Goal: Task Accomplishment & Management: Complete application form

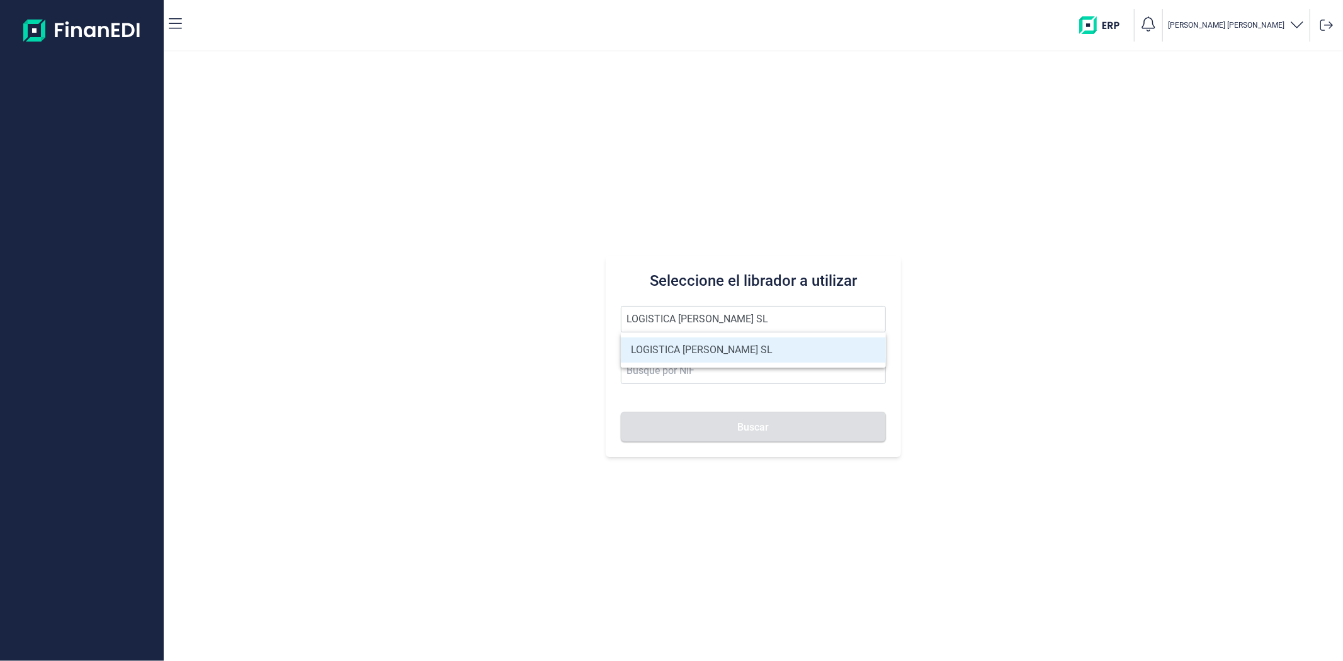
type input "LOGISTICA GOMEZ LEON SL"
click at [691, 349] on li "LOGISTICA GOMEZ LEON SL" at bounding box center [753, 349] width 264 height 25
type input "B16324907"
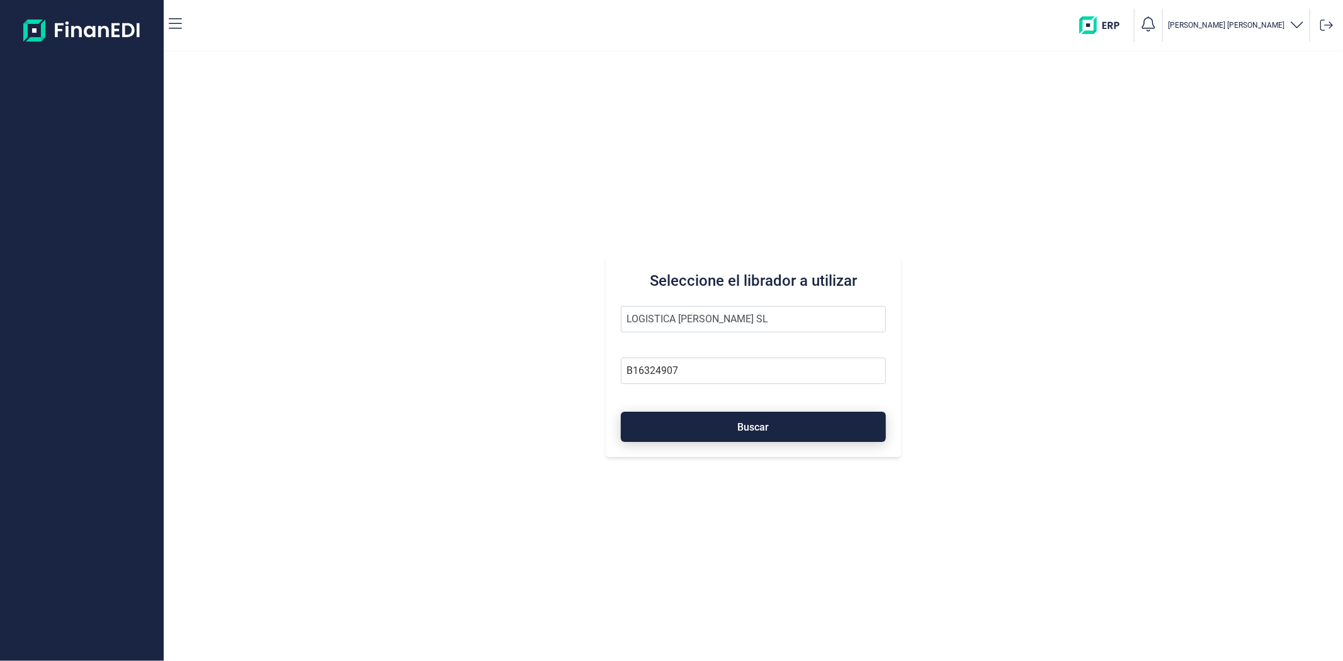
click at [720, 426] on button "Buscar" at bounding box center [753, 427] width 264 height 30
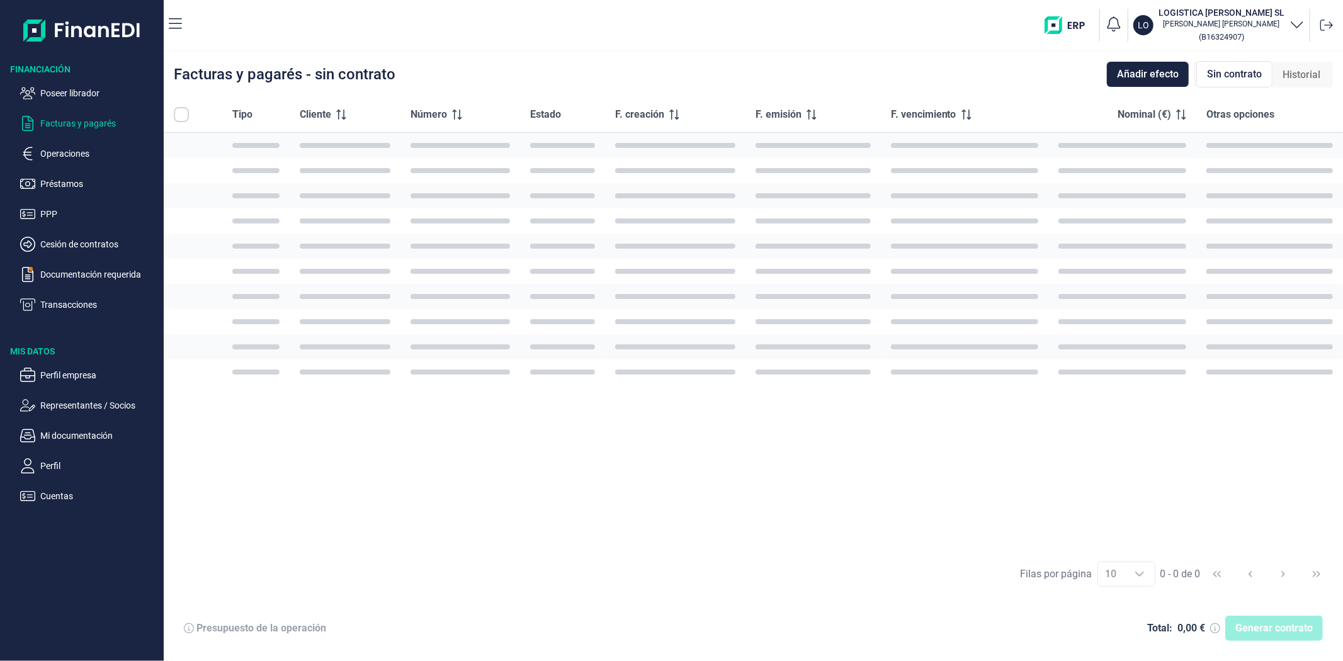
checkbox input "true"
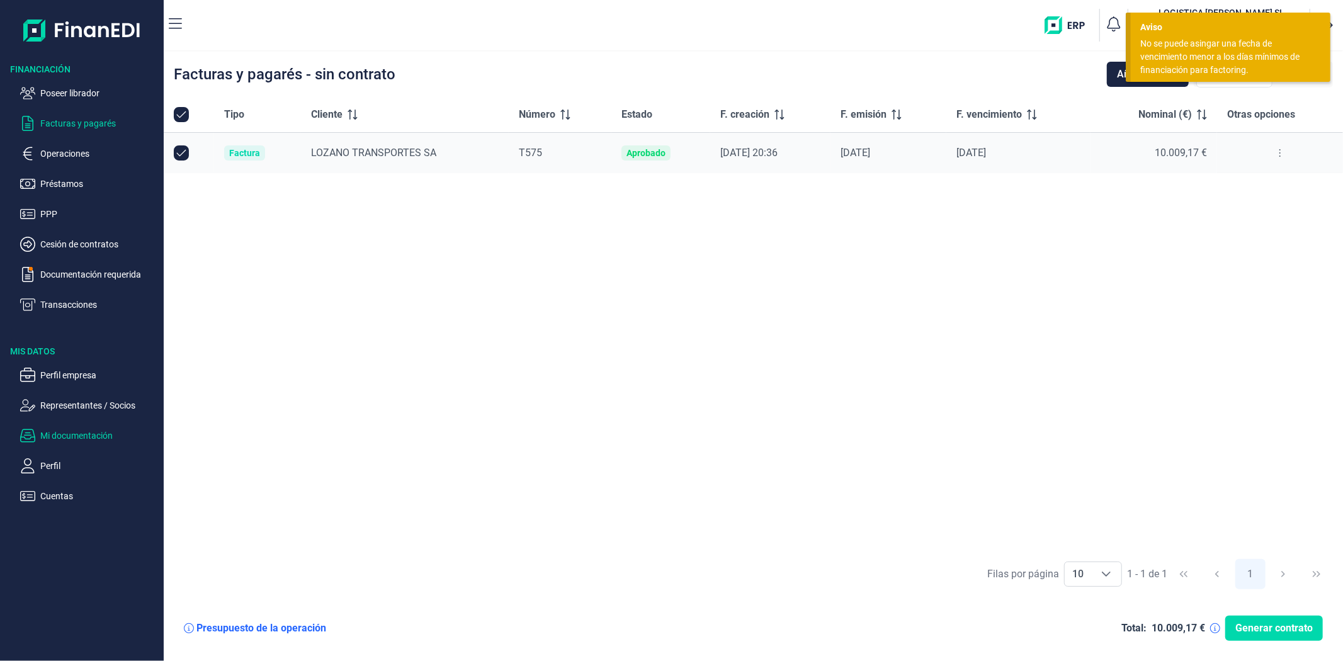
click at [102, 435] on p "Mi documentación" at bounding box center [99, 435] width 118 height 15
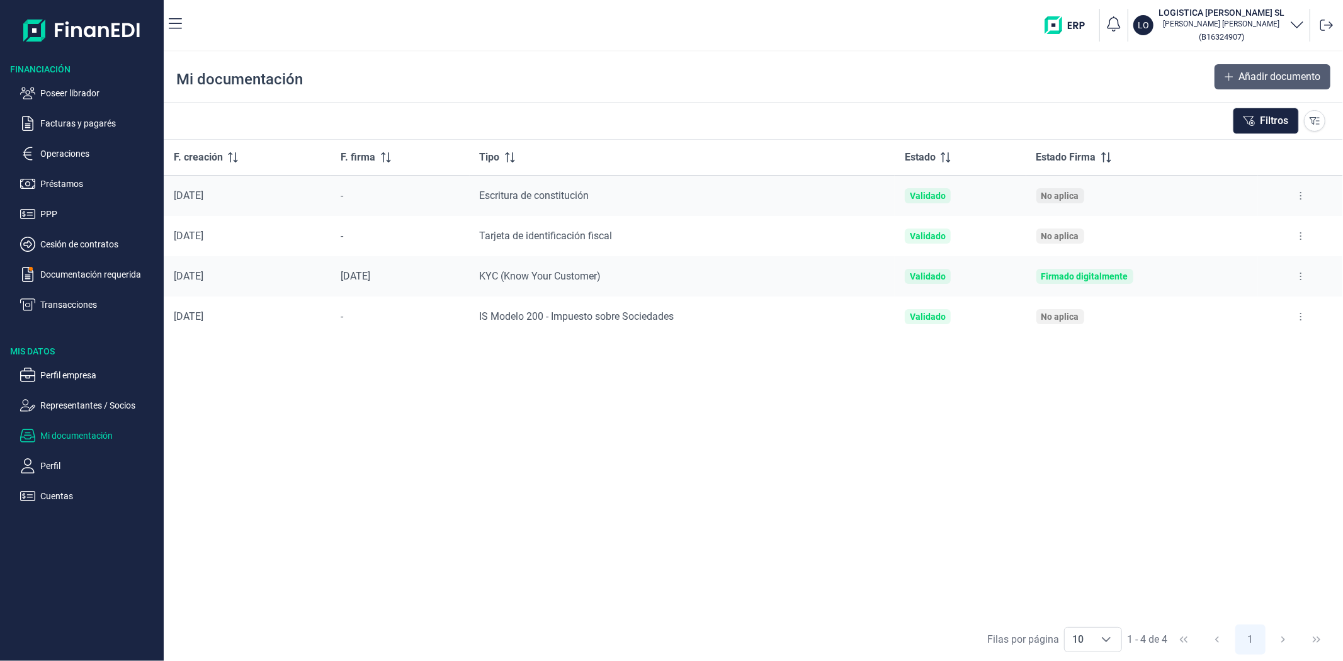
click at [1245, 80] on span "Añadir documento" at bounding box center [1279, 76] width 82 height 15
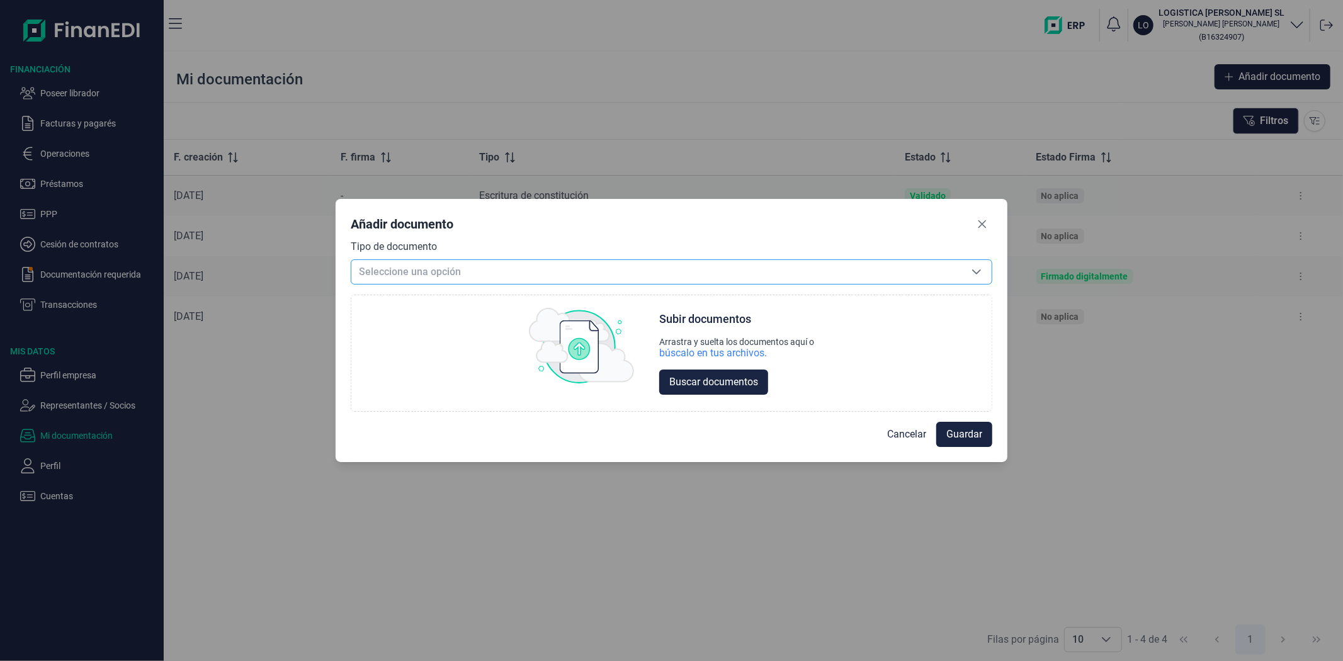
click at [760, 272] on span "Seleccione una opción" at bounding box center [656, 272] width 610 height 24
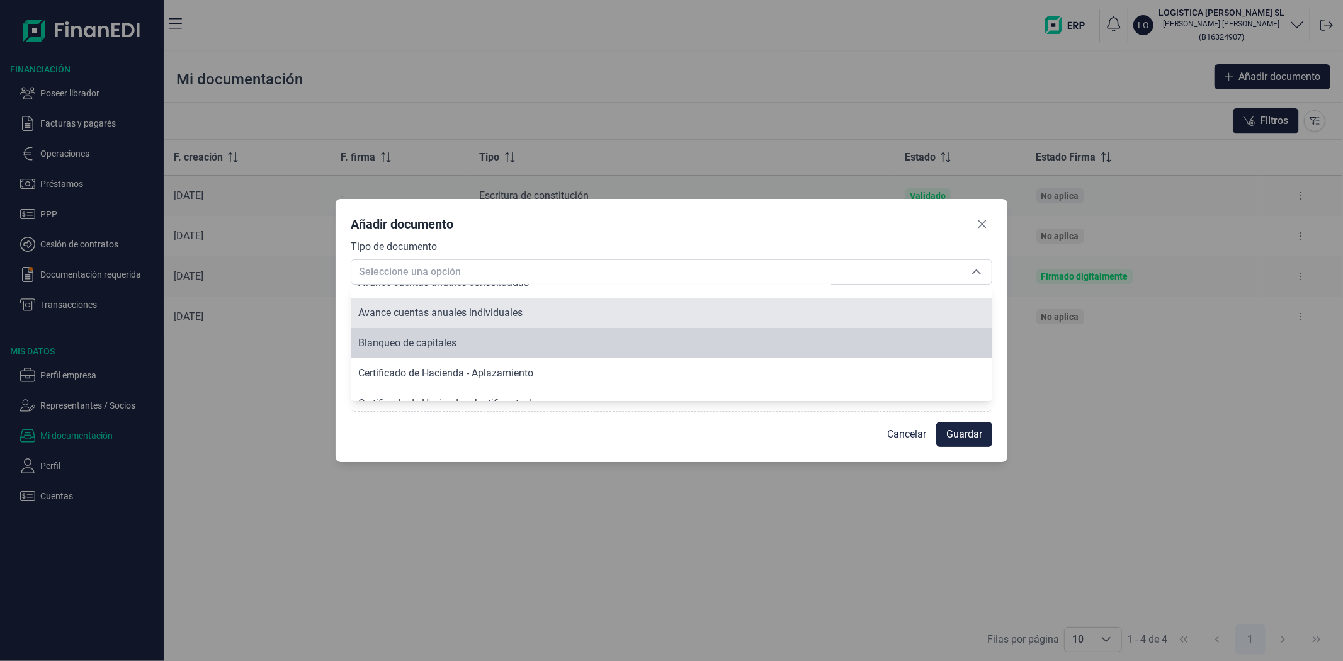
scroll to position [91, 0]
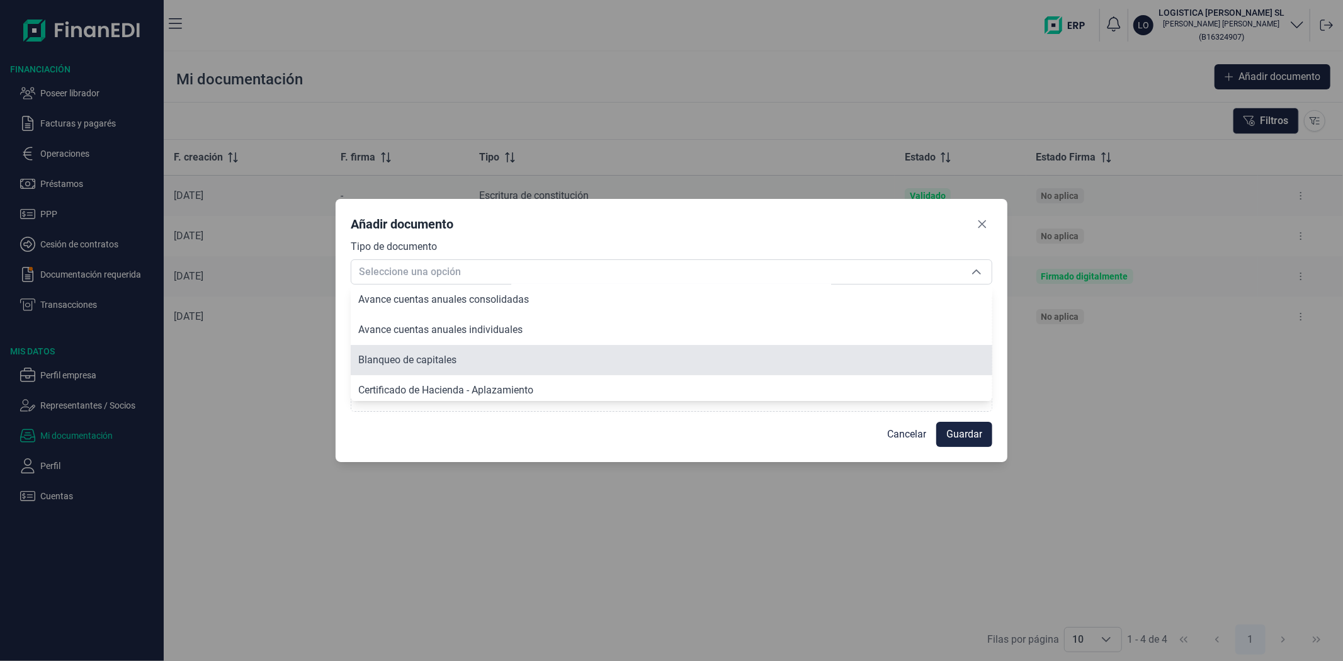
click at [438, 359] on span "Blanqueo de capitales" at bounding box center [407, 360] width 98 height 12
type input "Blanqueo de capitales"
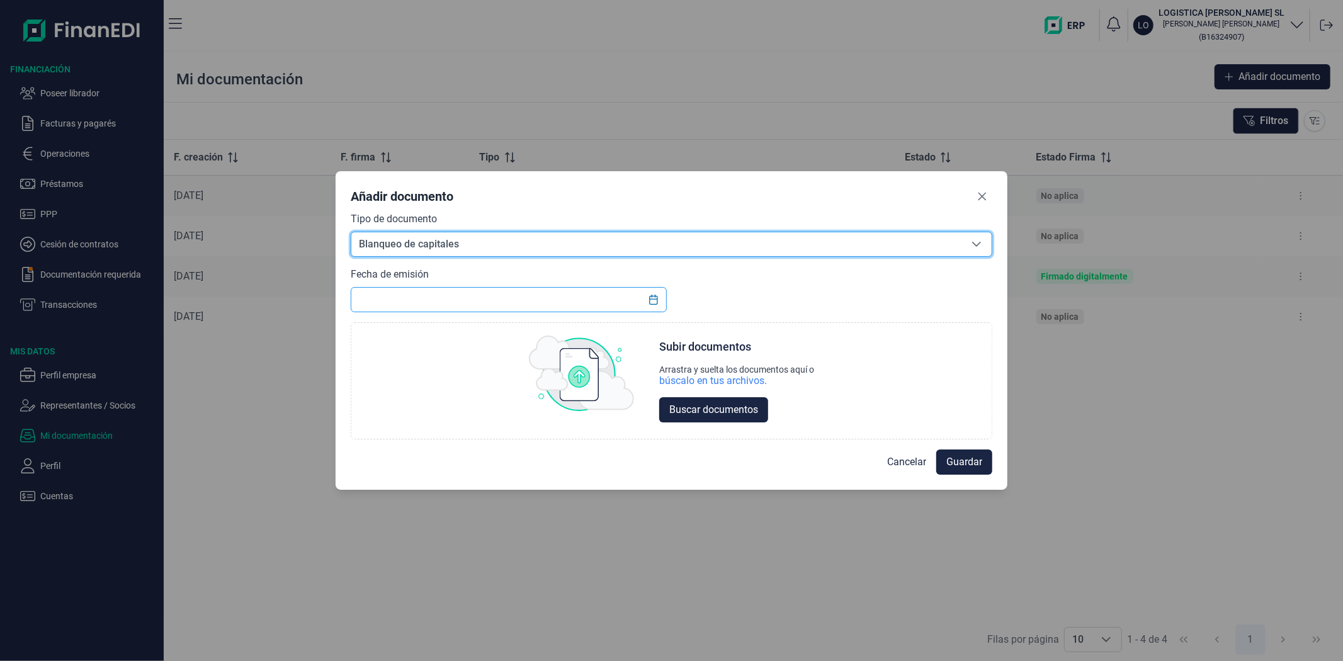
click at [427, 304] on input "text" at bounding box center [508, 299] width 315 height 25
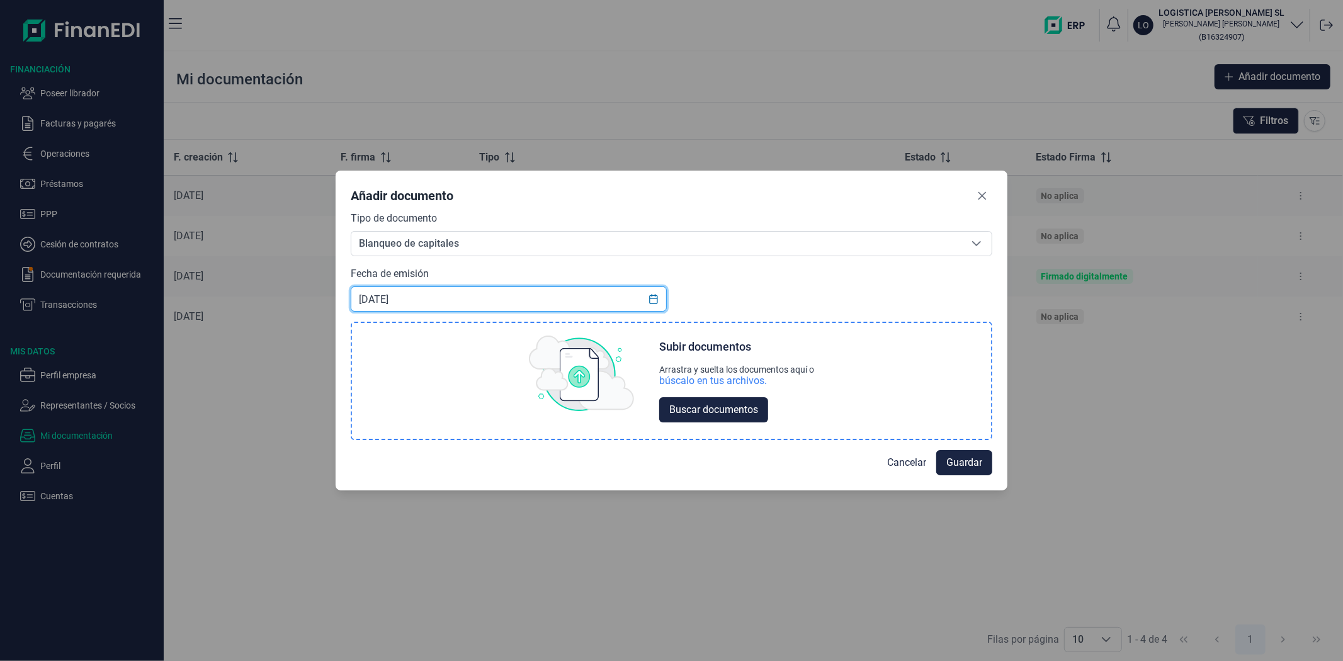
type input "[DATE]"
click at [818, 383] on div "Subir documentos Arrastra y suelta los documentos aquí o búscalo en tus archivo…" at bounding box center [671, 381] width 639 height 116
click at [754, 385] on div "búscalo en tus archivos." at bounding box center [713, 381] width 108 height 13
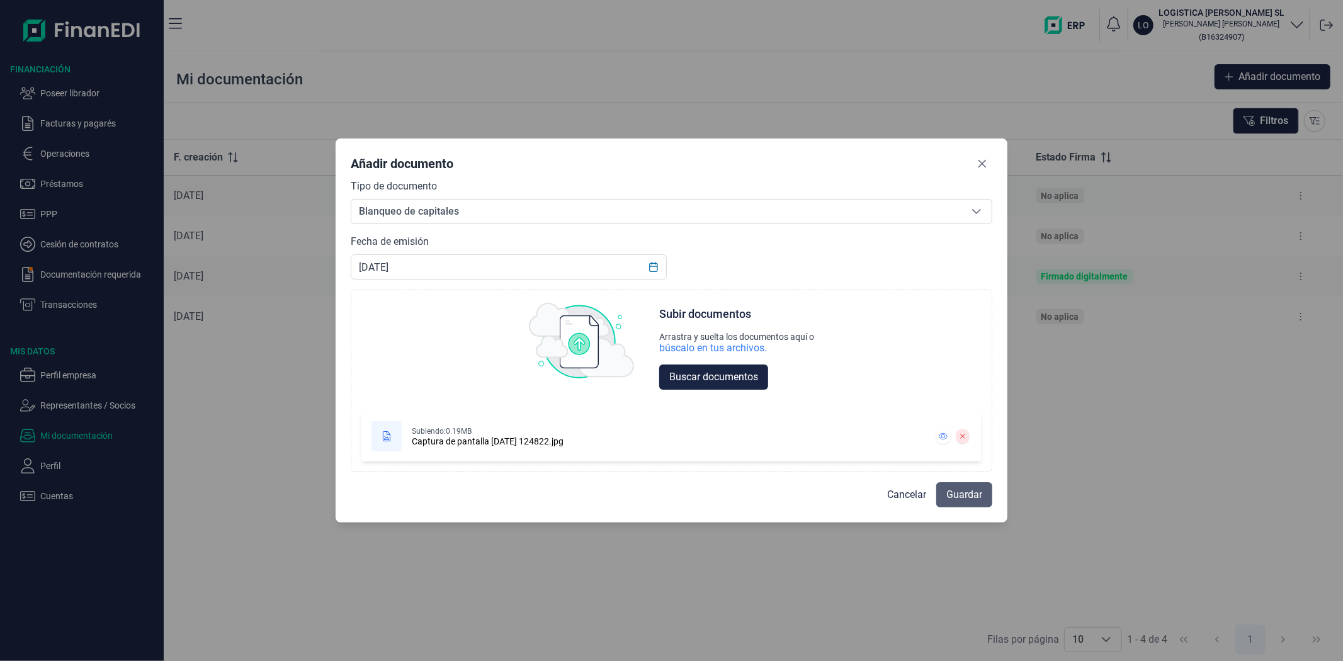
click at [955, 490] on span "Guardar" at bounding box center [964, 494] width 36 height 15
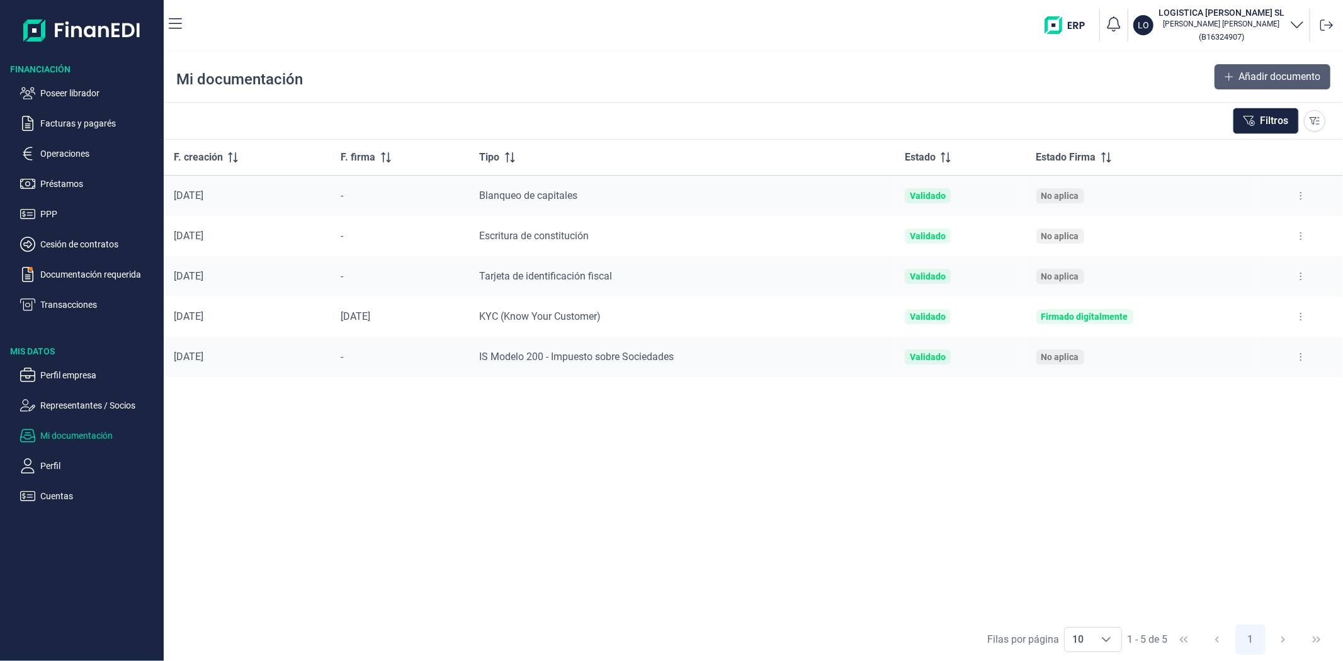
click at [1253, 77] on span "Añadir documento" at bounding box center [1279, 76] width 82 height 15
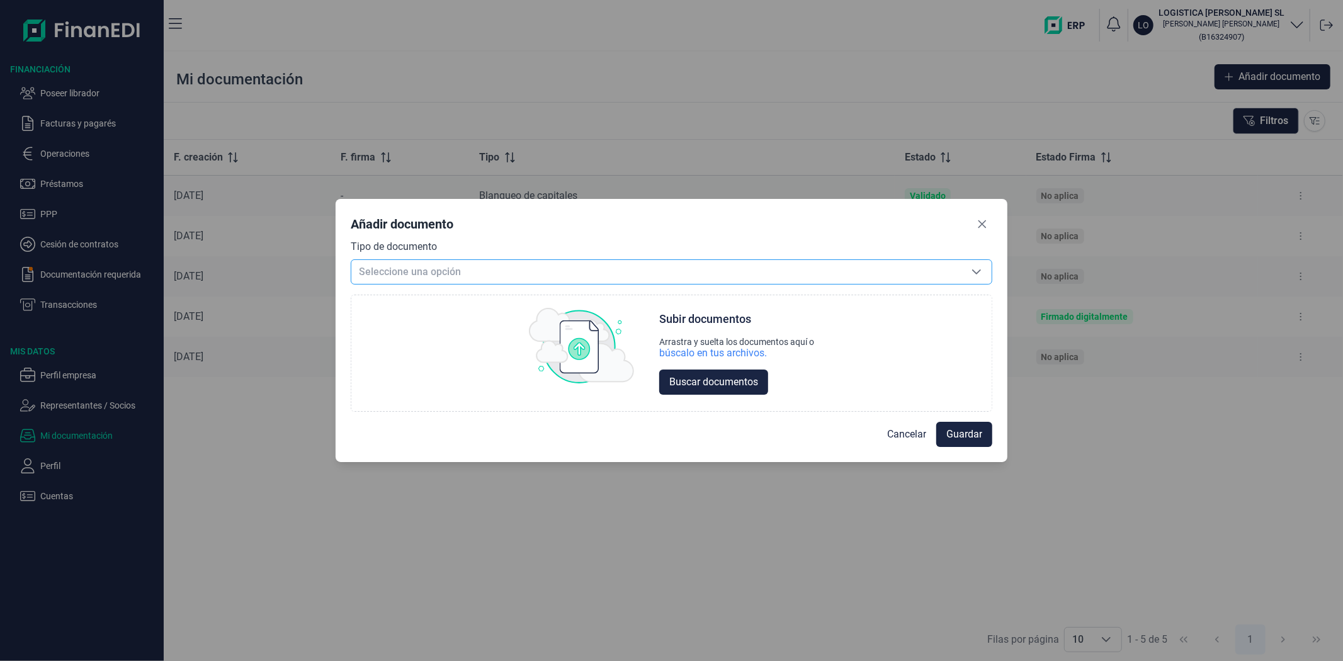
click at [486, 274] on span "Seleccione una opción" at bounding box center [656, 272] width 610 height 24
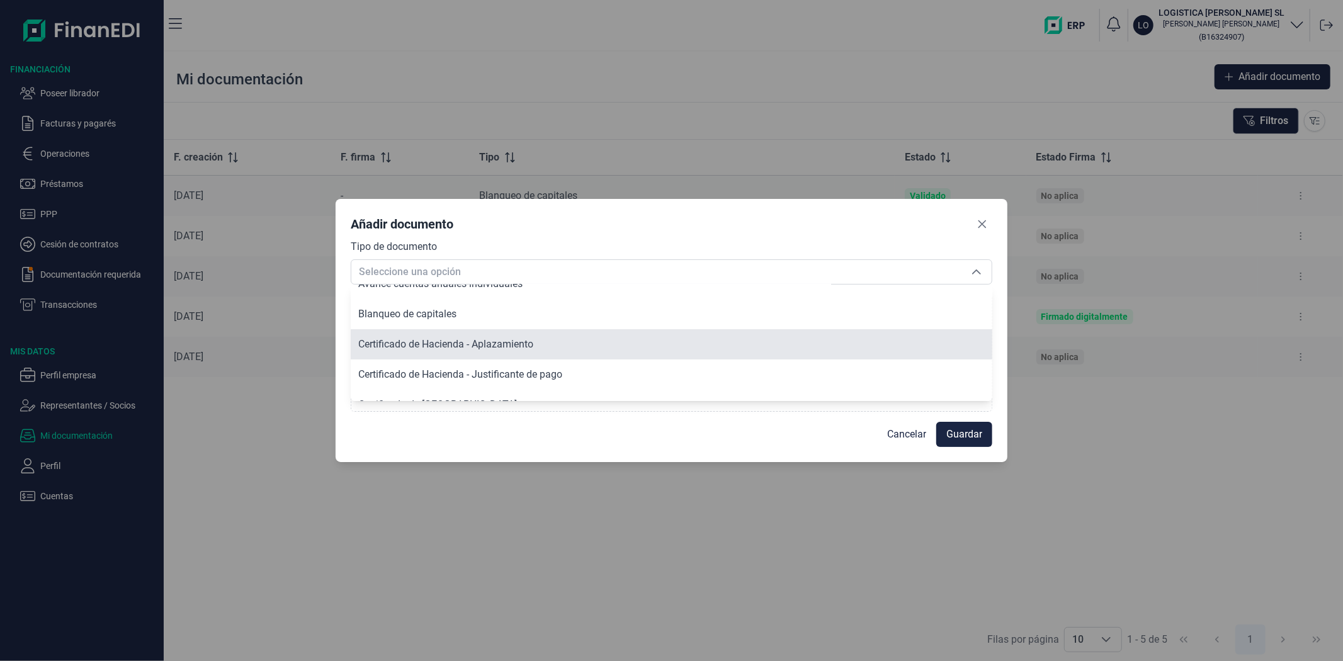
scroll to position [144, 0]
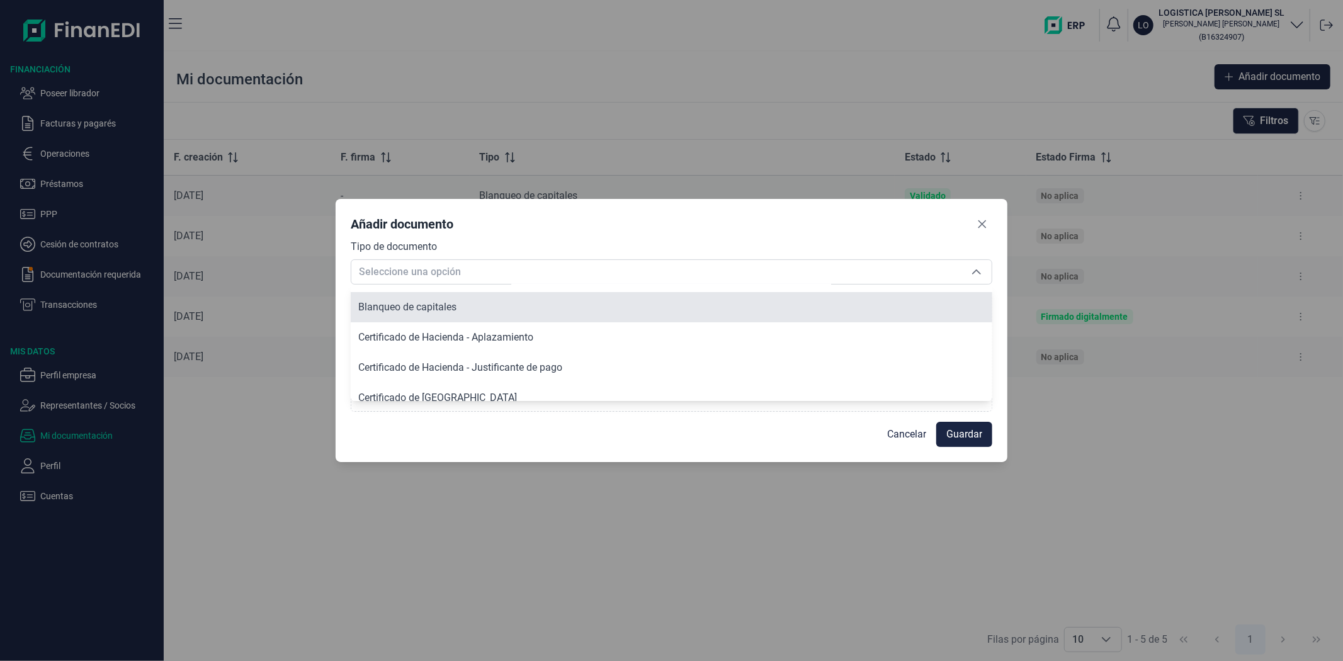
click at [423, 304] on span "Blanqueo de capitales" at bounding box center [407, 307] width 98 height 12
type input "Blanqueo de capitales"
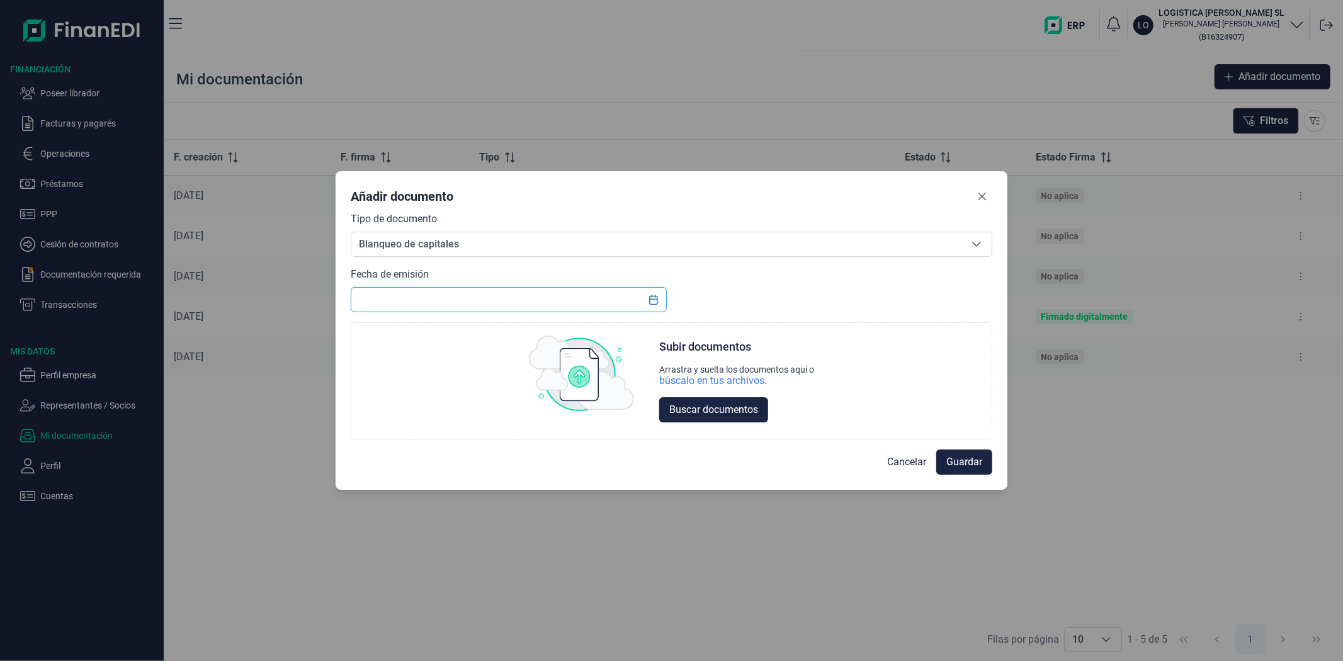
click at [636, 299] on input "text" at bounding box center [508, 299] width 315 height 25
click at [653, 300] on icon "Choose Date" at bounding box center [653, 300] width 10 height 10
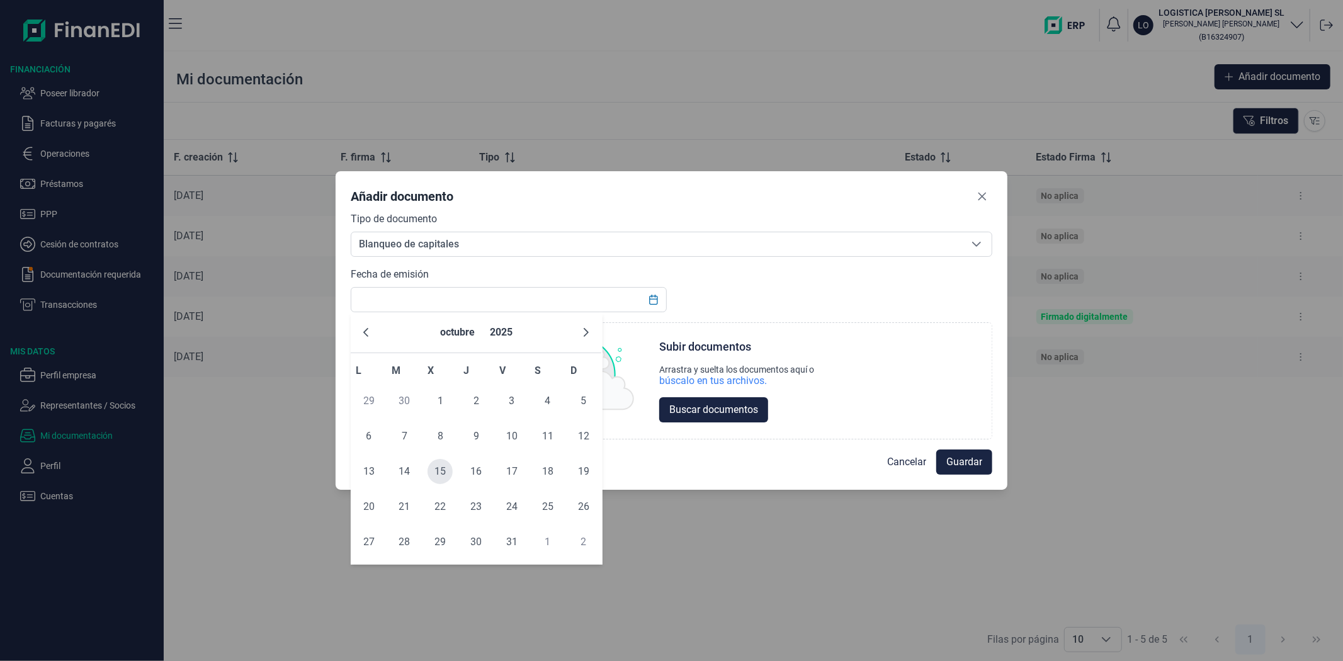
click at [442, 470] on span "15" at bounding box center [439, 471] width 25 height 25
type input "[DATE]"
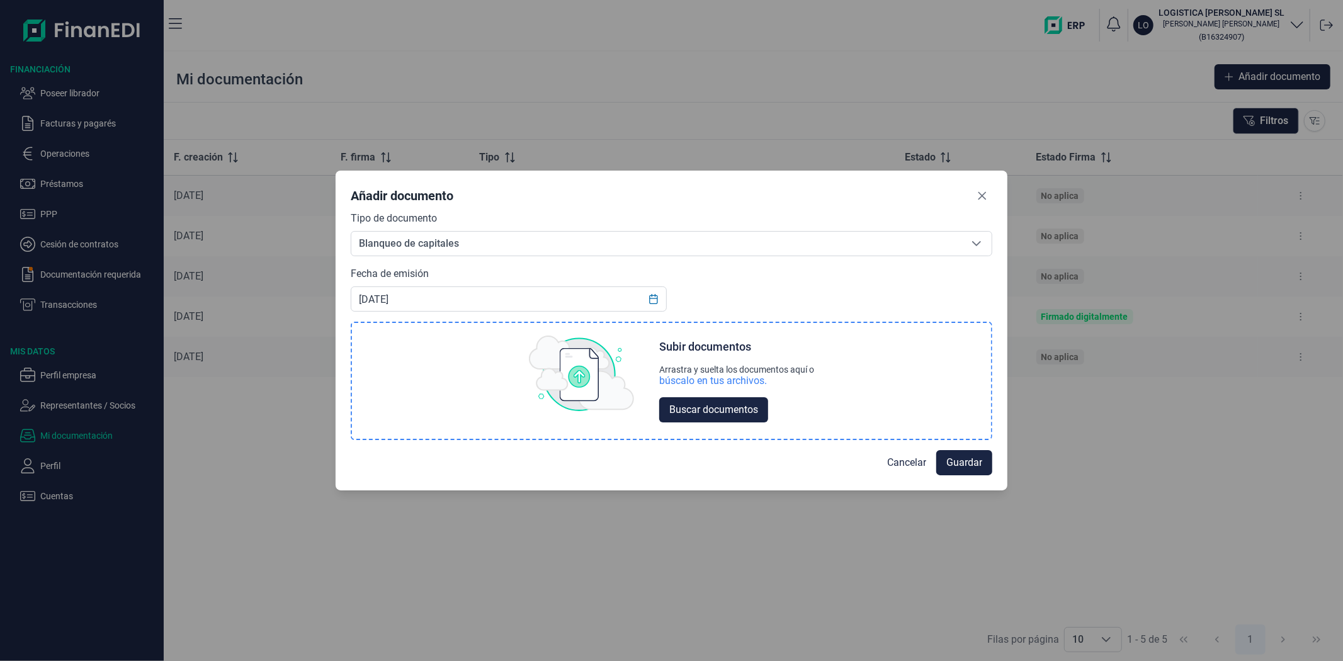
click at [679, 379] on div "búscalo en tus archivos." at bounding box center [713, 381] width 108 height 13
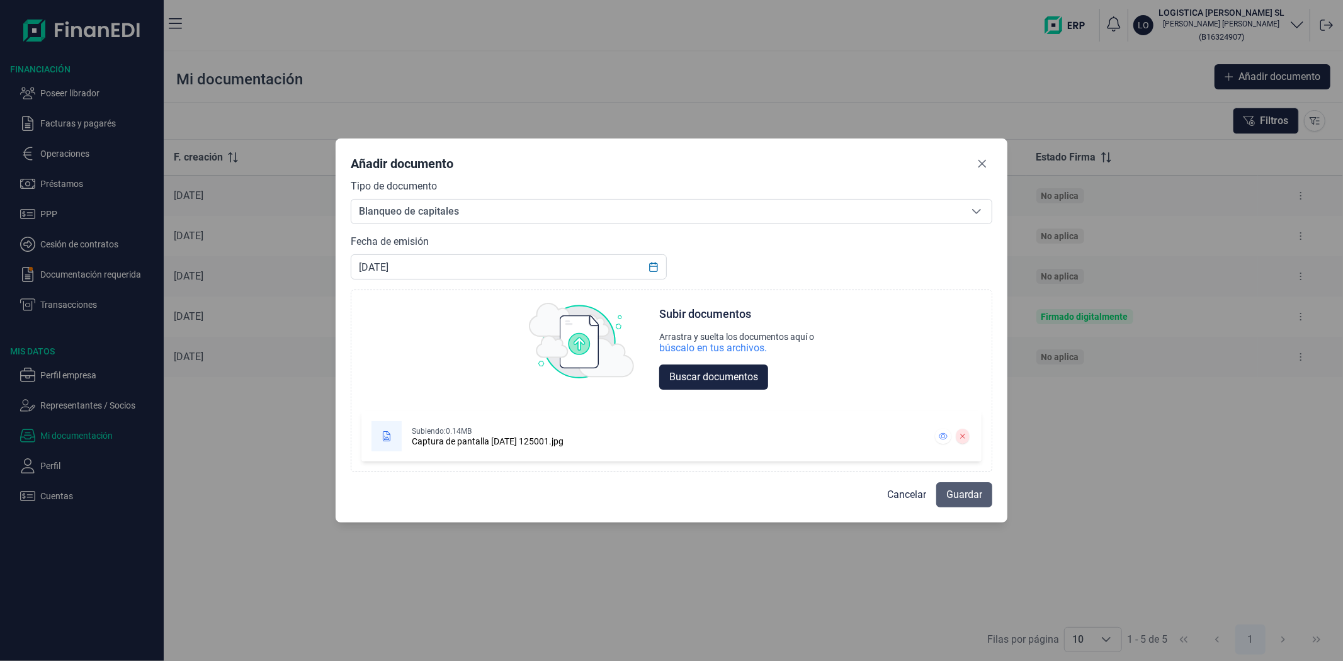
click at [972, 495] on span "Guardar" at bounding box center [964, 494] width 36 height 15
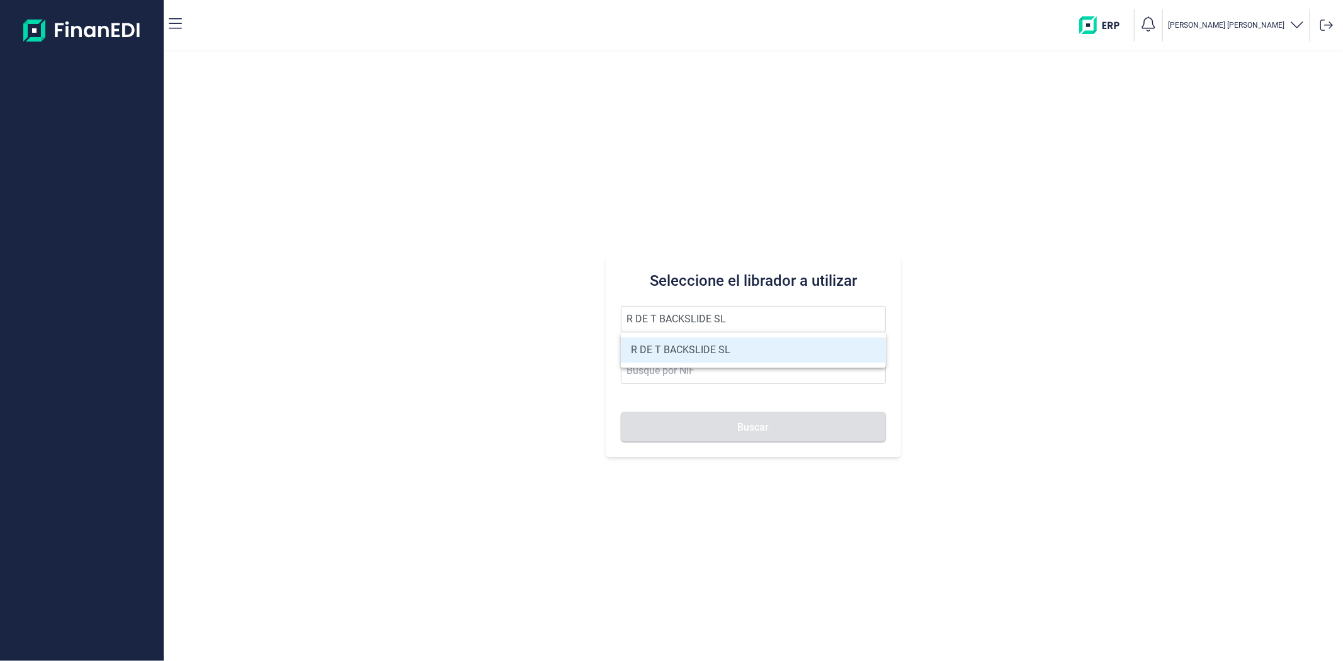
type input "R DE T BACKSLIDE SL"
drag, startPoint x: 672, startPoint y: 349, endPoint x: 669, endPoint y: 404, distance: 55.5
click at [672, 349] on li "R DE T BACKSLIDE SL" at bounding box center [753, 349] width 264 height 25
type input "B91520528"
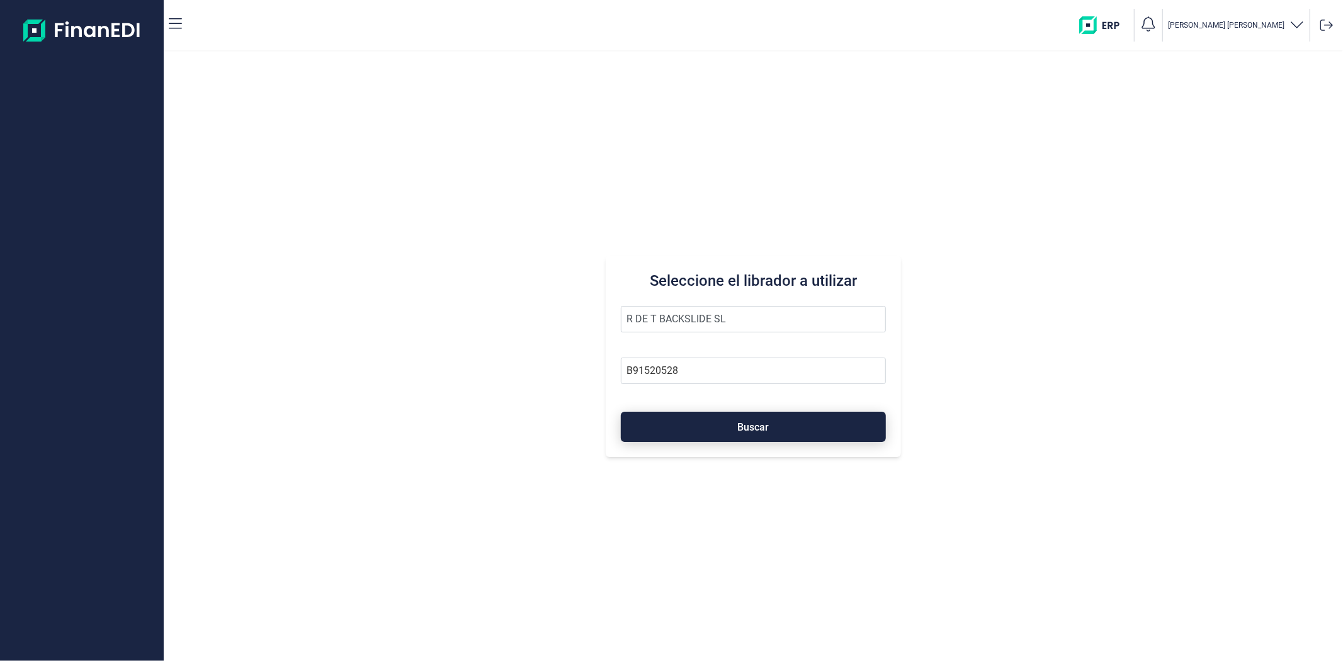
click at [667, 418] on button "Buscar" at bounding box center [753, 427] width 264 height 30
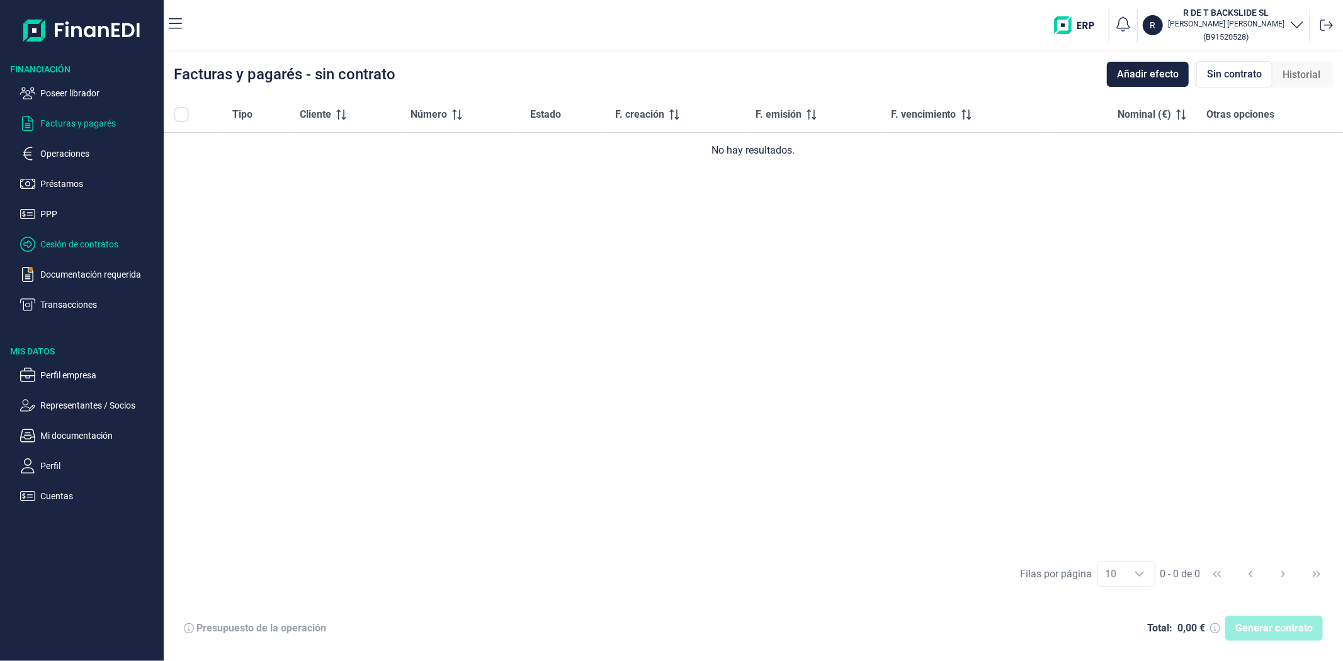
click at [59, 248] on p "Cesión de contratos" at bounding box center [99, 244] width 118 height 15
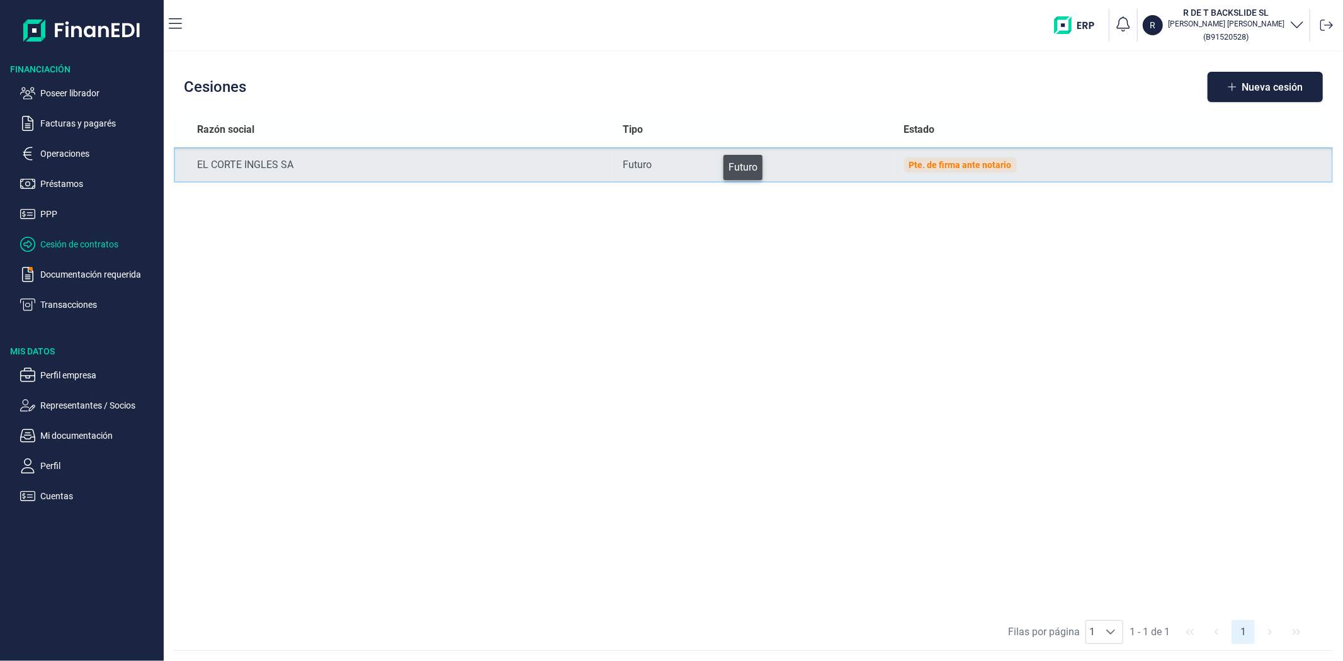
click at [715, 164] on div "Futuro" at bounding box center [753, 164] width 261 height 15
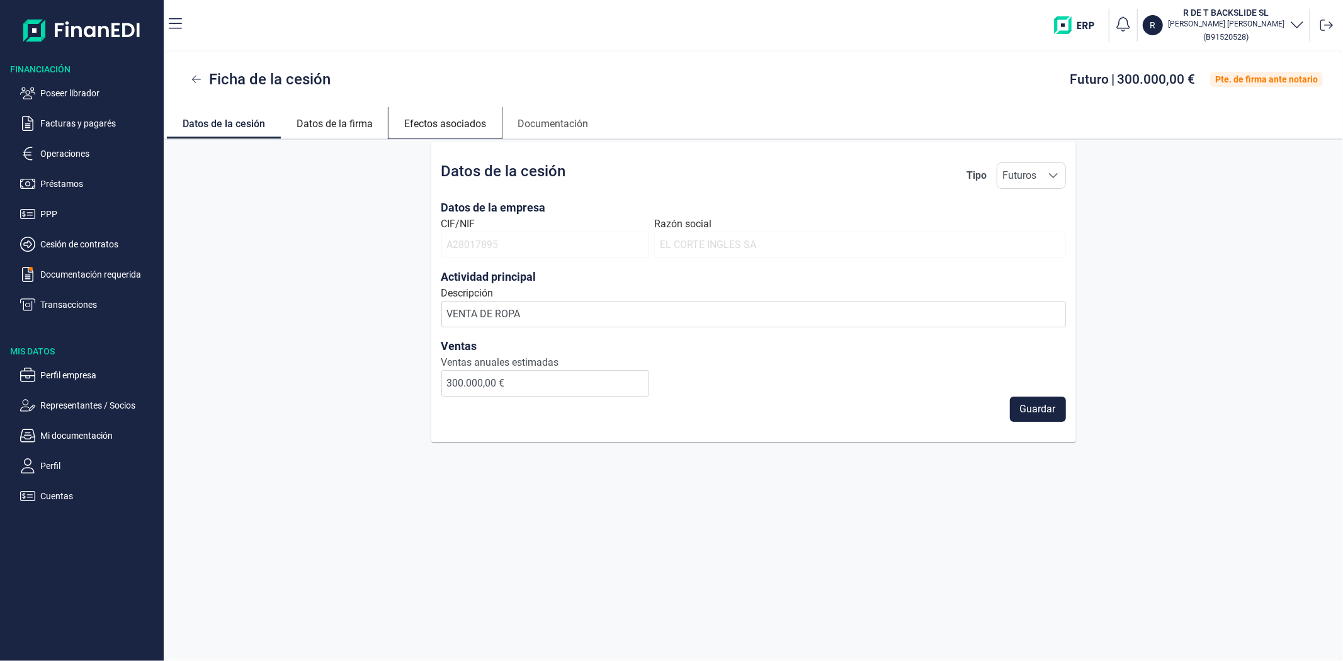
click at [470, 118] on link "Efectos asociados" at bounding box center [444, 122] width 113 height 30
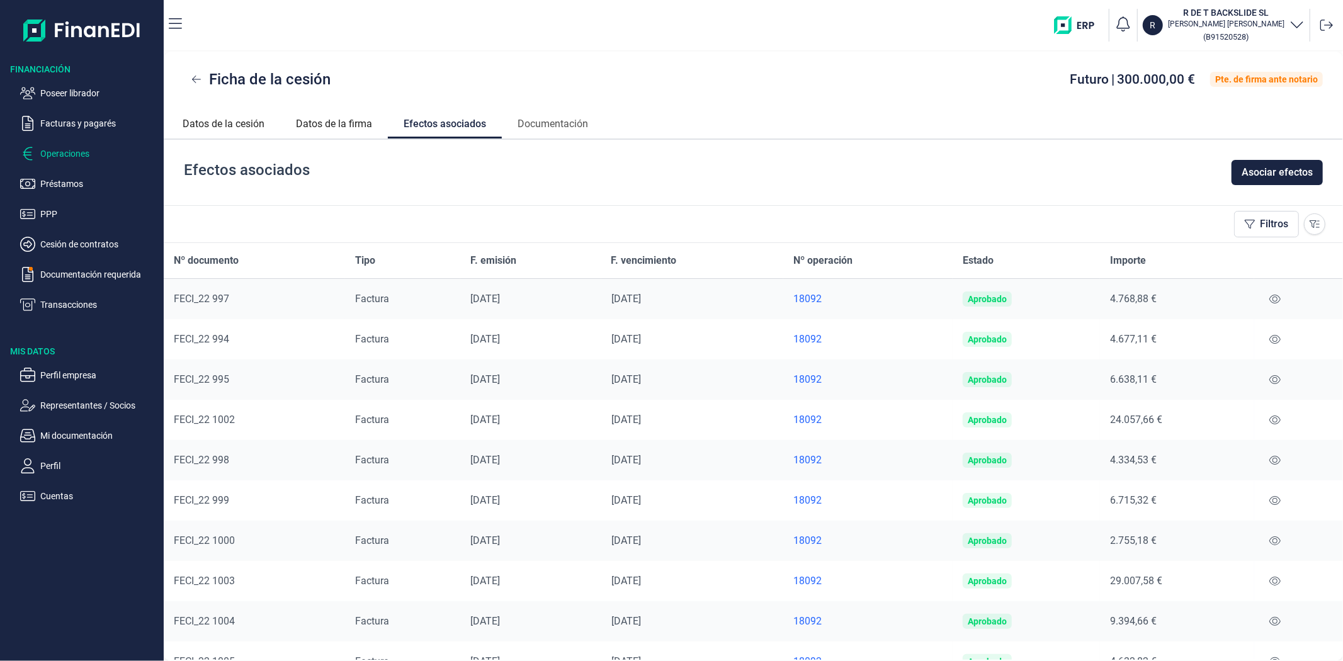
click at [71, 159] on p "Operaciones" at bounding box center [99, 153] width 118 height 15
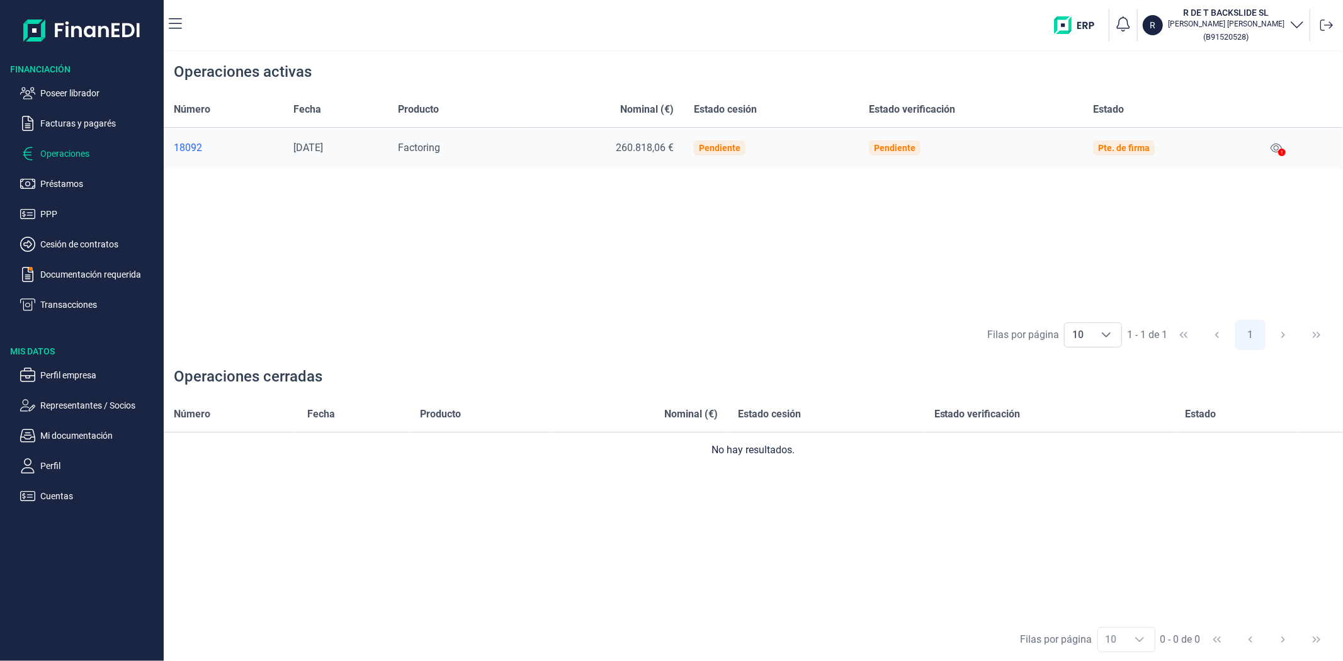
click at [1281, 151] on icon at bounding box center [1282, 153] width 8 height 8
click at [1277, 145] on icon at bounding box center [1275, 148] width 11 height 10
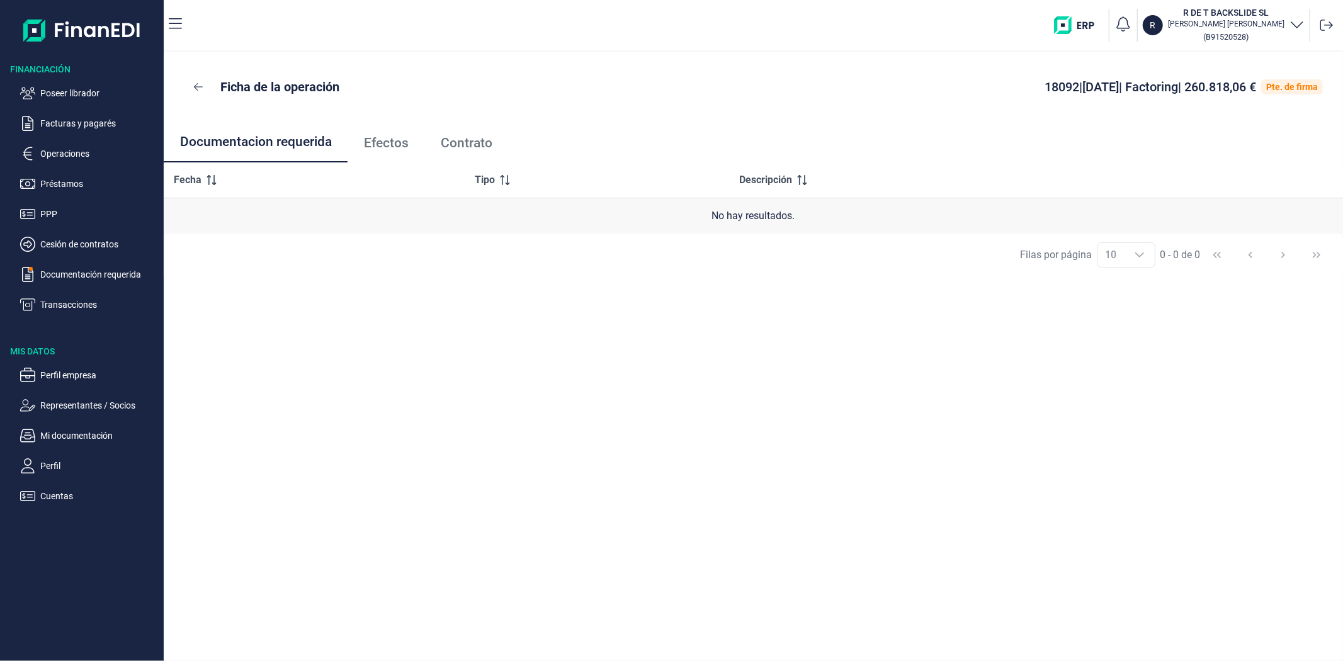
click at [481, 146] on span "Contrato" at bounding box center [467, 143] width 52 height 13
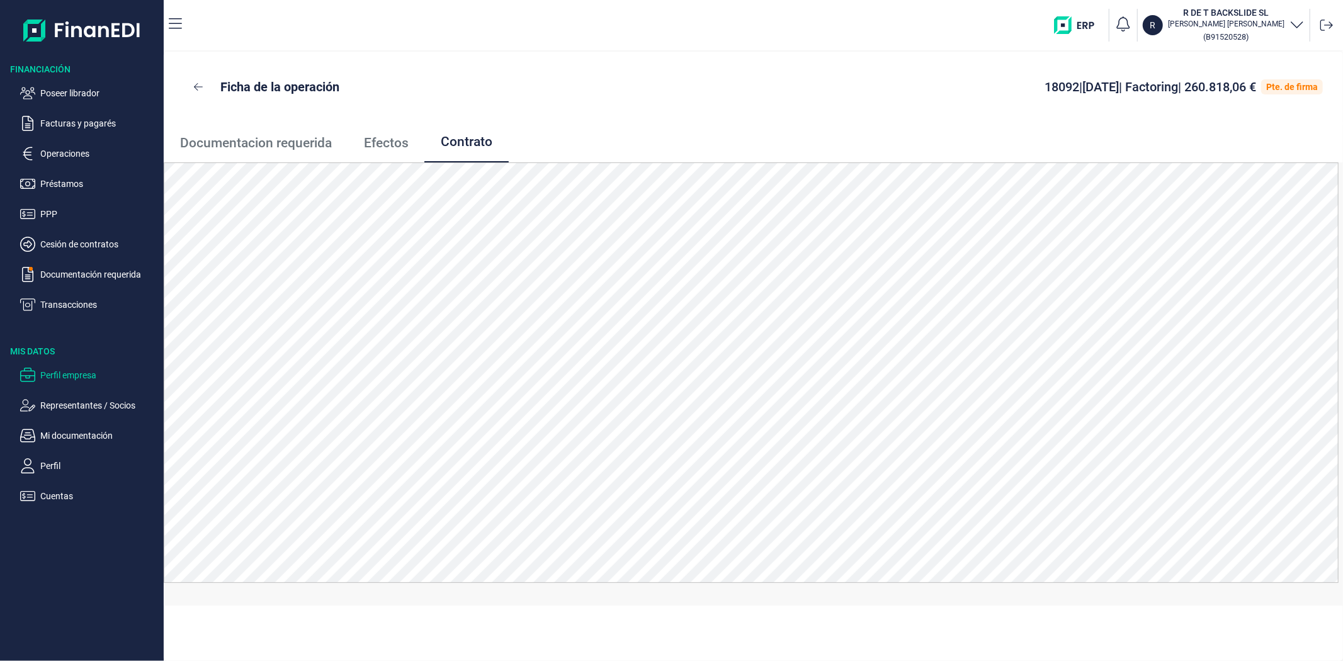
click at [66, 378] on p "Perfil empresa" at bounding box center [99, 375] width 118 height 15
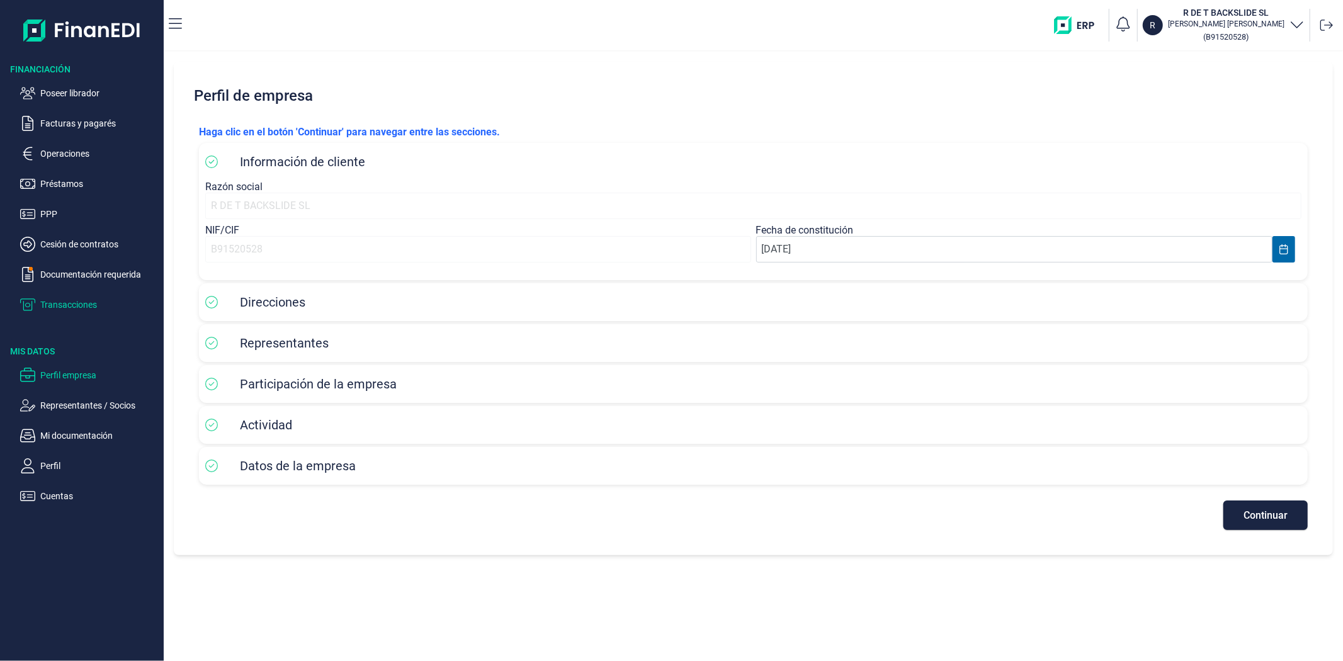
click at [68, 307] on p "Transacciones" at bounding box center [99, 304] width 118 height 15
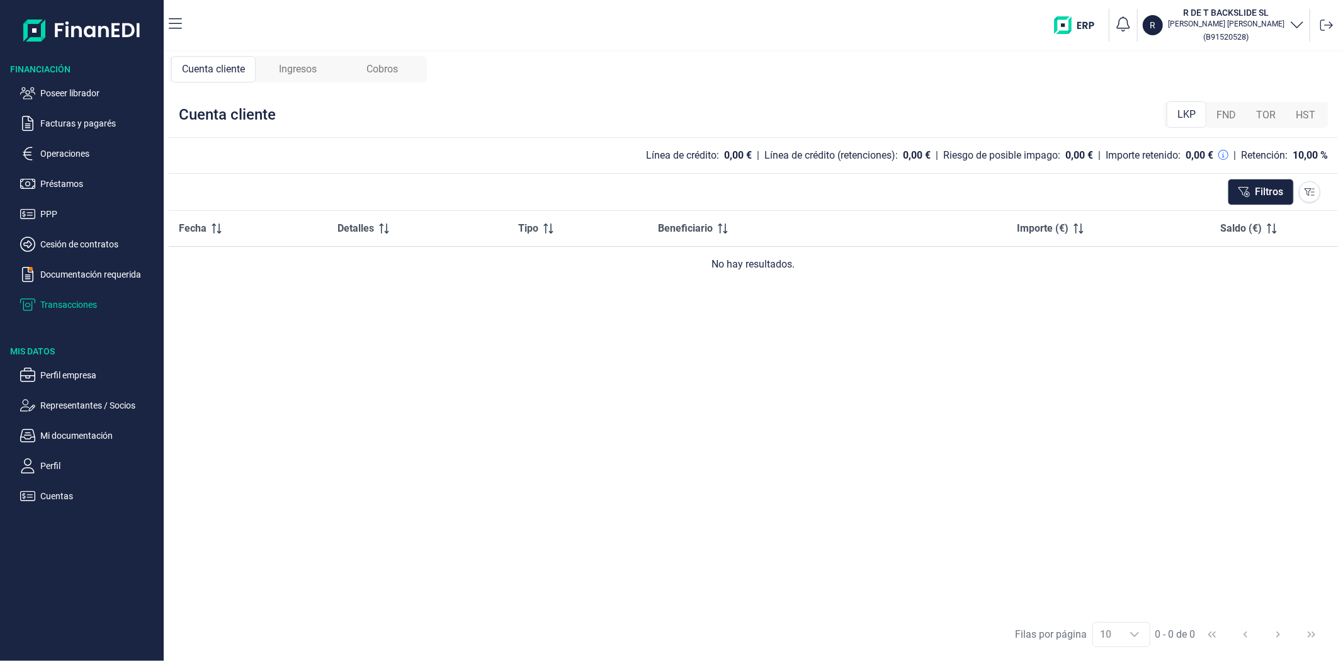
click at [1228, 123] on div "FND" at bounding box center [1226, 115] width 40 height 25
click at [1191, 115] on span "LKP" at bounding box center [1186, 115] width 18 height 15
click at [908, 96] on div "Cuenta cliente LKP FND TOR HST" at bounding box center [753, 115] width 1169 height 46
click at [86, 159] on p "Operaciones" at bounding box center [99, 153] width 118 height 15
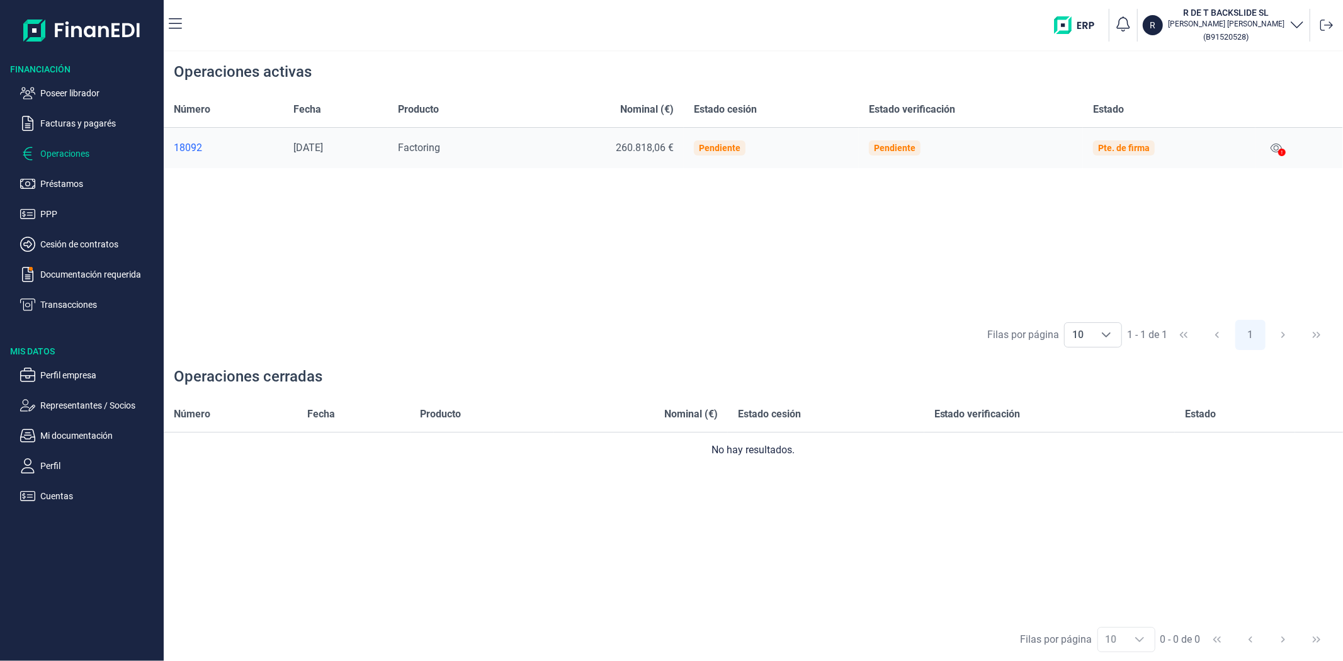
click at [1285, 146] on div at bounding box center [1282, 152] width 8 height 15
click at [1286, 147] on div at bounding box center [1282, 152] width 8 height 15
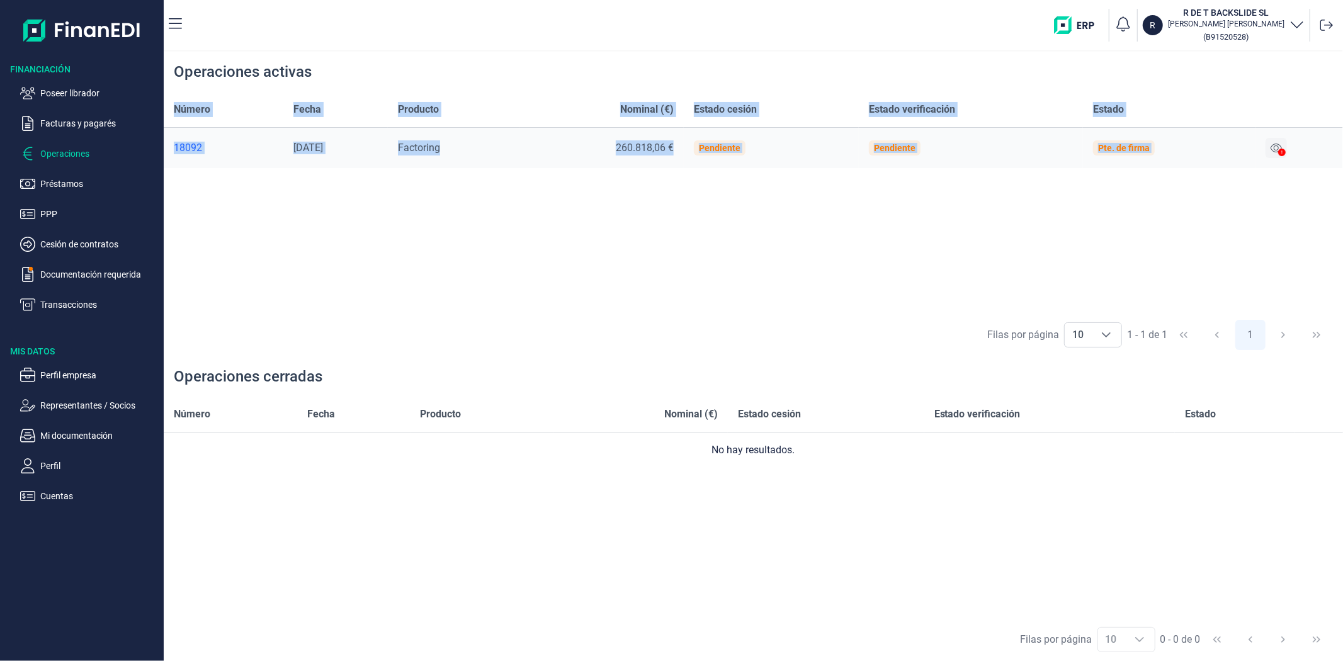
click at [1280, 147] on div at bounding box center [1275, 148] width 21 height 20
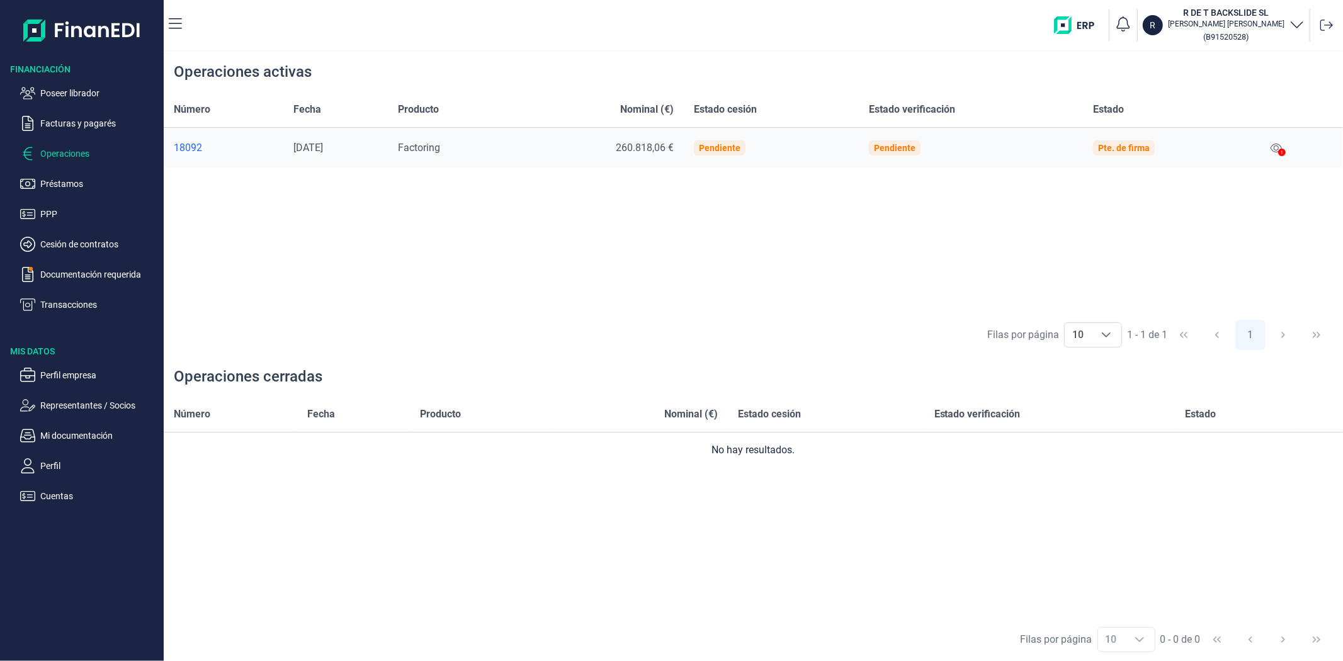
click at [1281, 149] on icon at bounding box center [1282, 153] width 8 height 8
click at [1275, 149] on icon at bounding box center [1275, 148] width 11 height 10
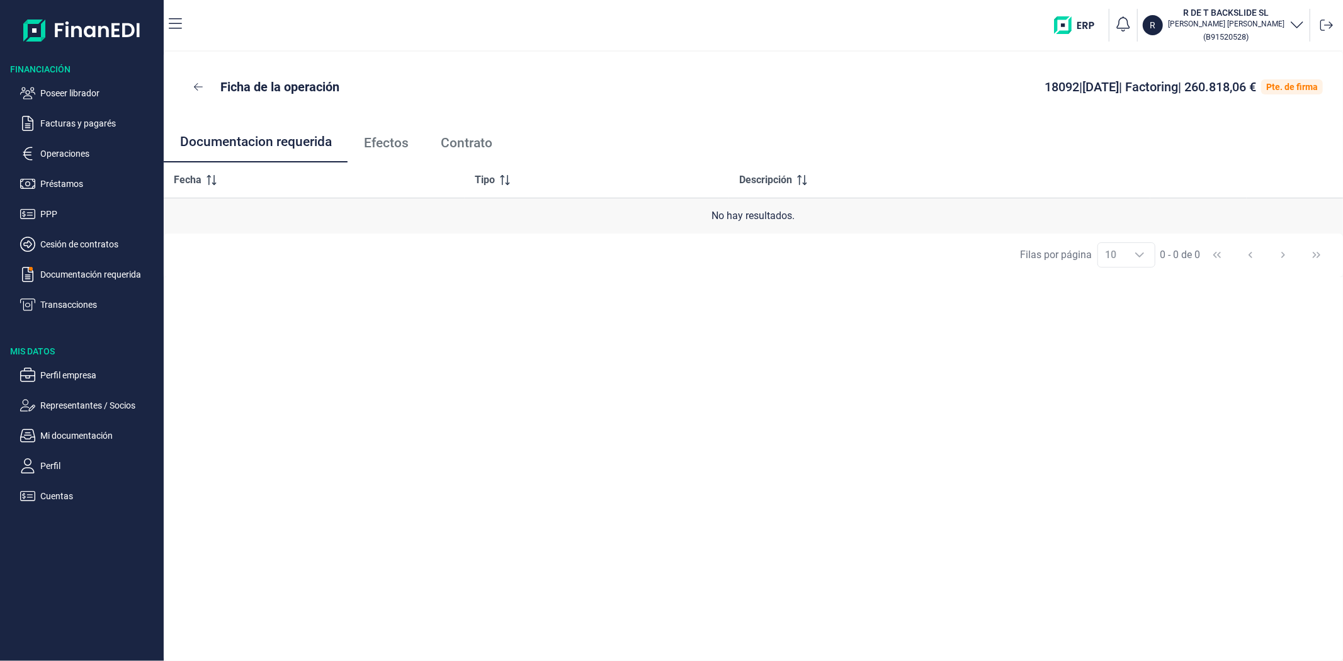
click at [466, 145] on span "Contrato" at bounding box center [467, 143] width 52 height 13
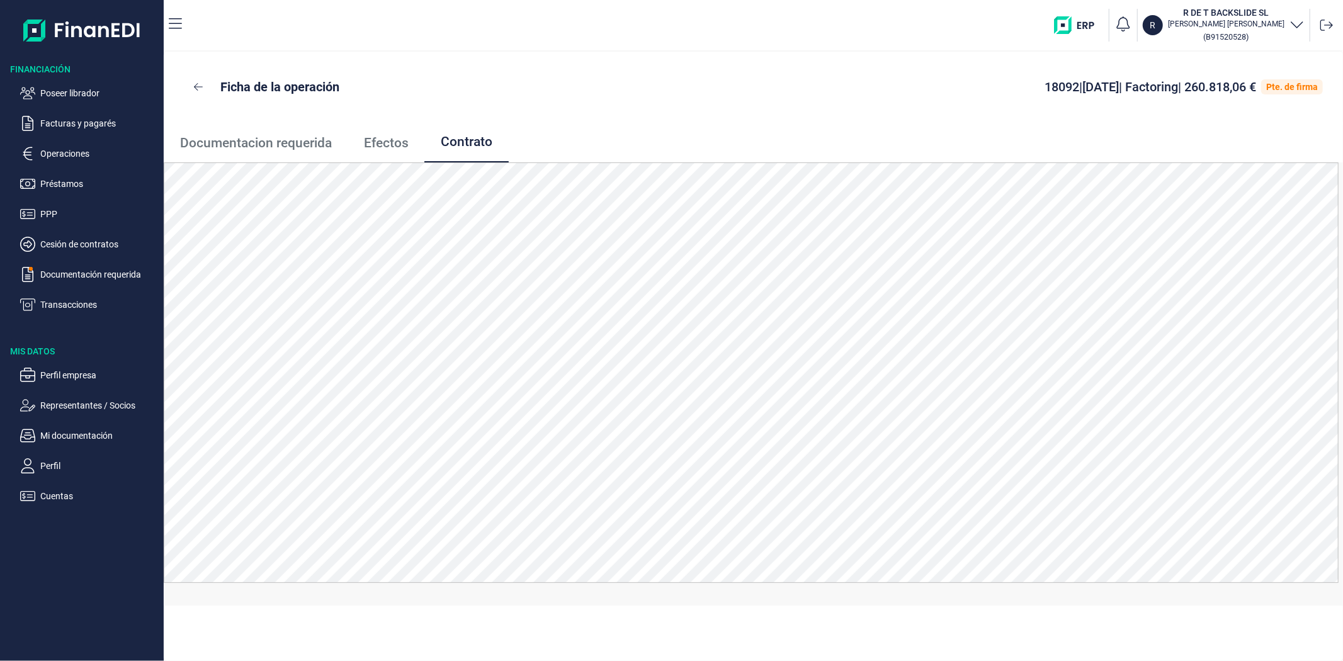
drag, startPoint x: 874, startPoint y: 123, endPoint x: 902, endPoint y: 115, distance: 29.5
click at [875, 122] on ul "Documentacion requerida Efectos Contrato" at bounding box center [753, 142] width 1179 height 40
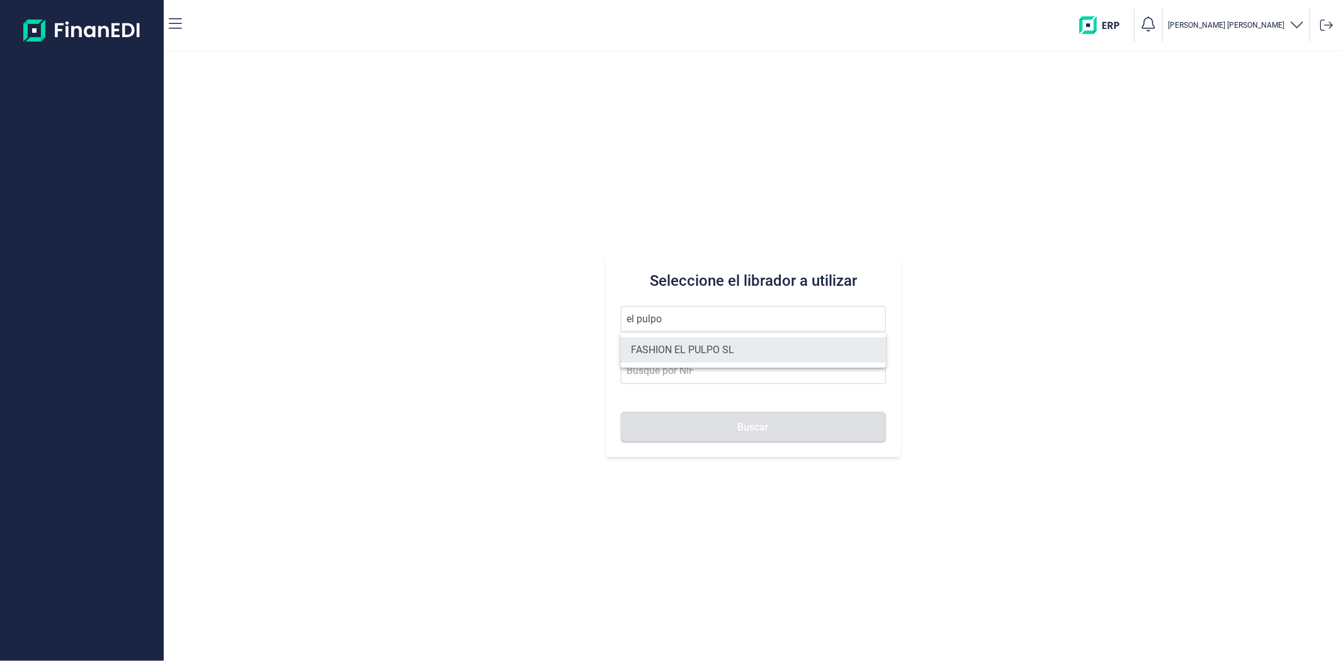
click at [665, 345] on li "FASHION EL PULPO SL" at bounding box center [753, 349] width 264 height 25
type input "FASHION EL PULPO SL"
type input "B70567763"
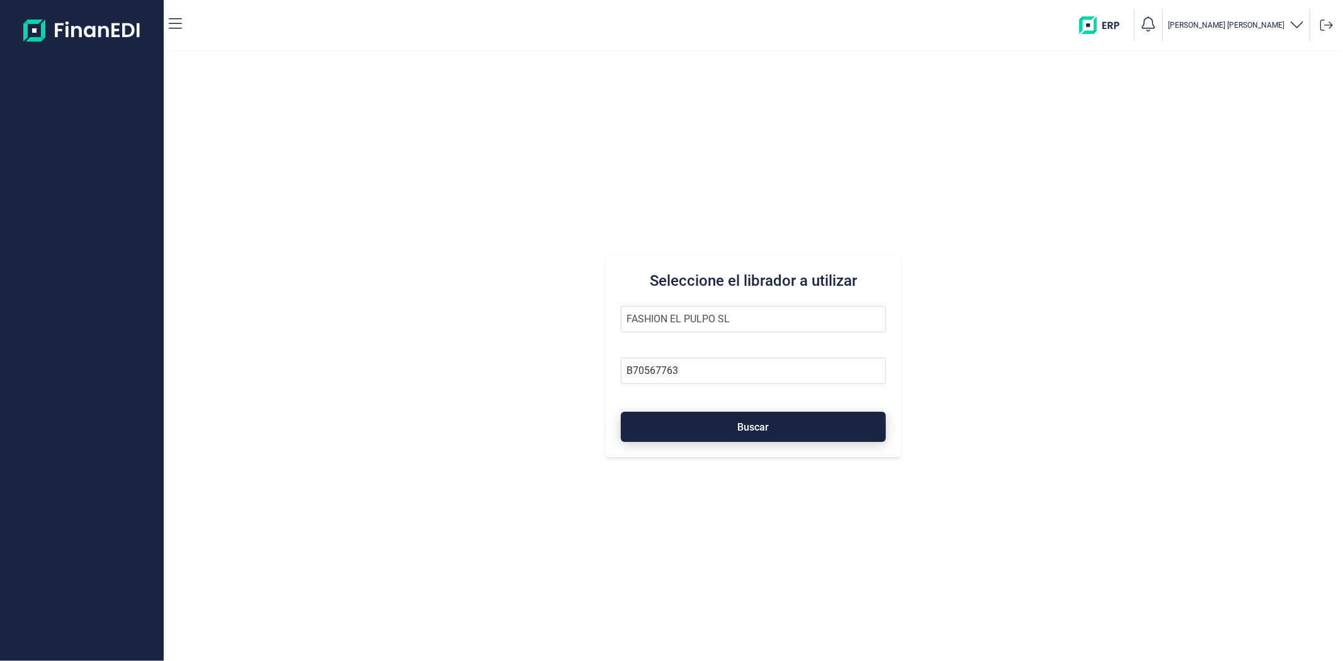
click at [678, 419] on button "Buscar" at bounding box center [753, 427] width 264 height 30
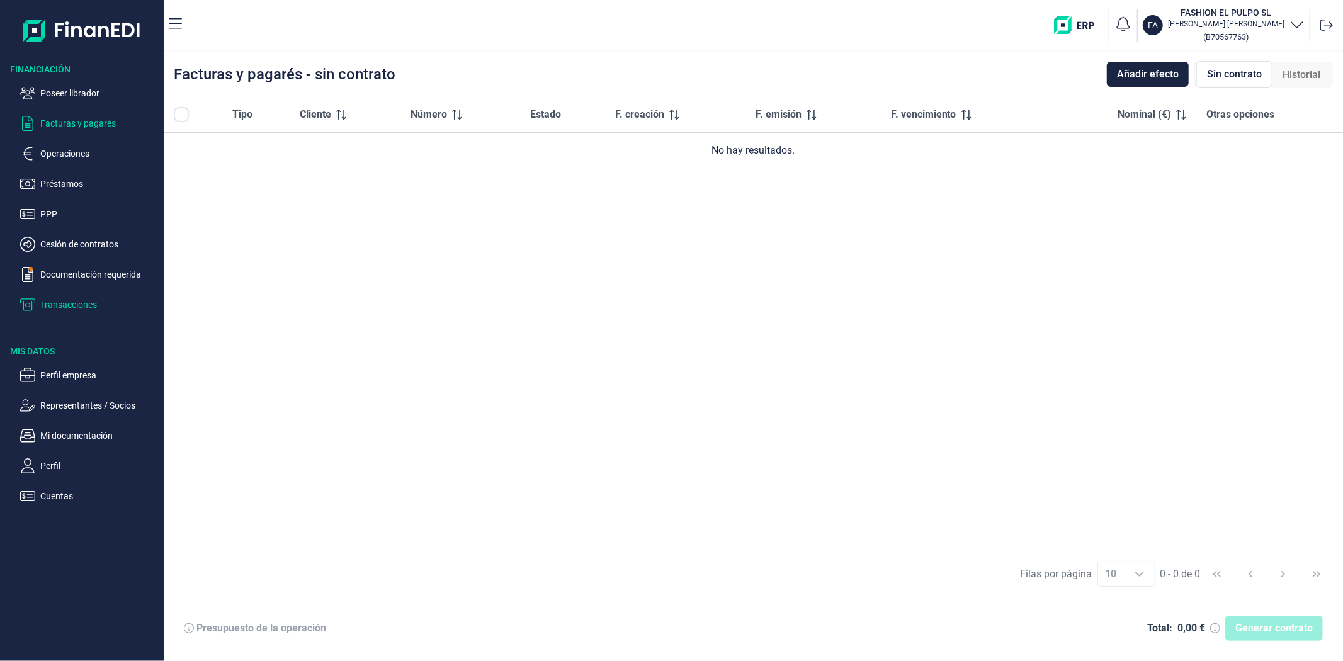
click at [73, 304] on p "Transacciones" at bounding box center [99, 304] width 118 height 15
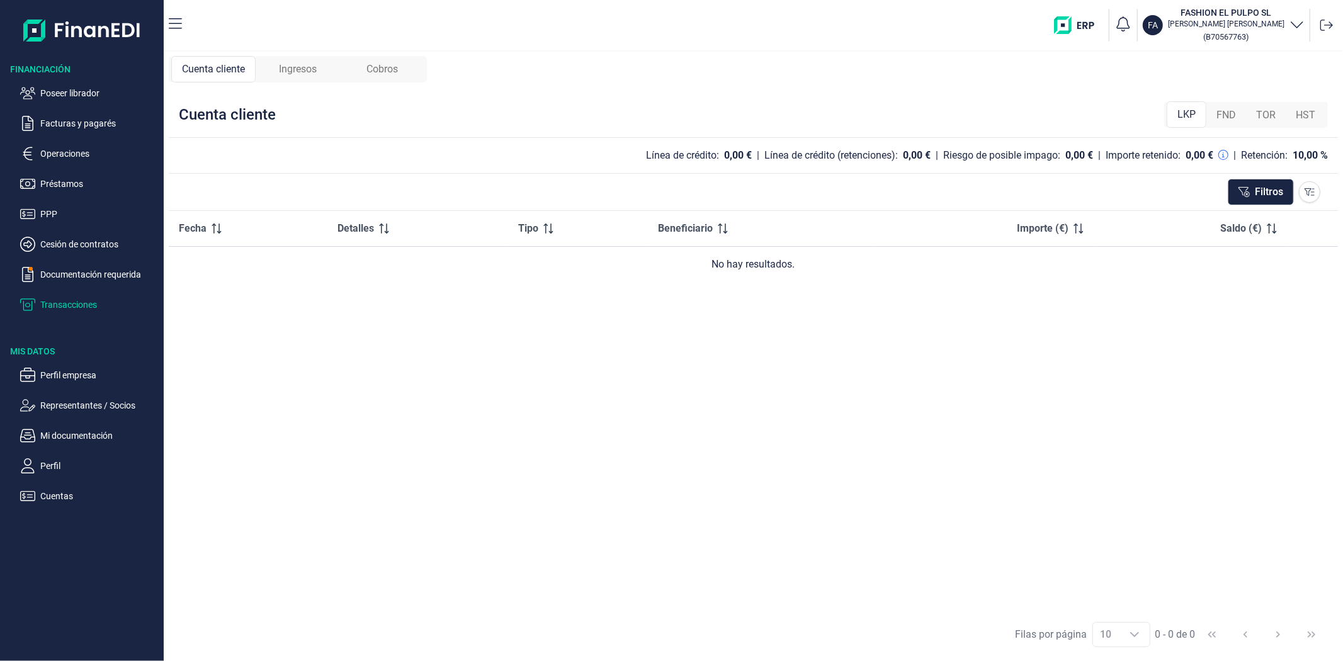
click at [1226, 115] on span "FND" at bounding box center [1226, 115] width 20 height 15
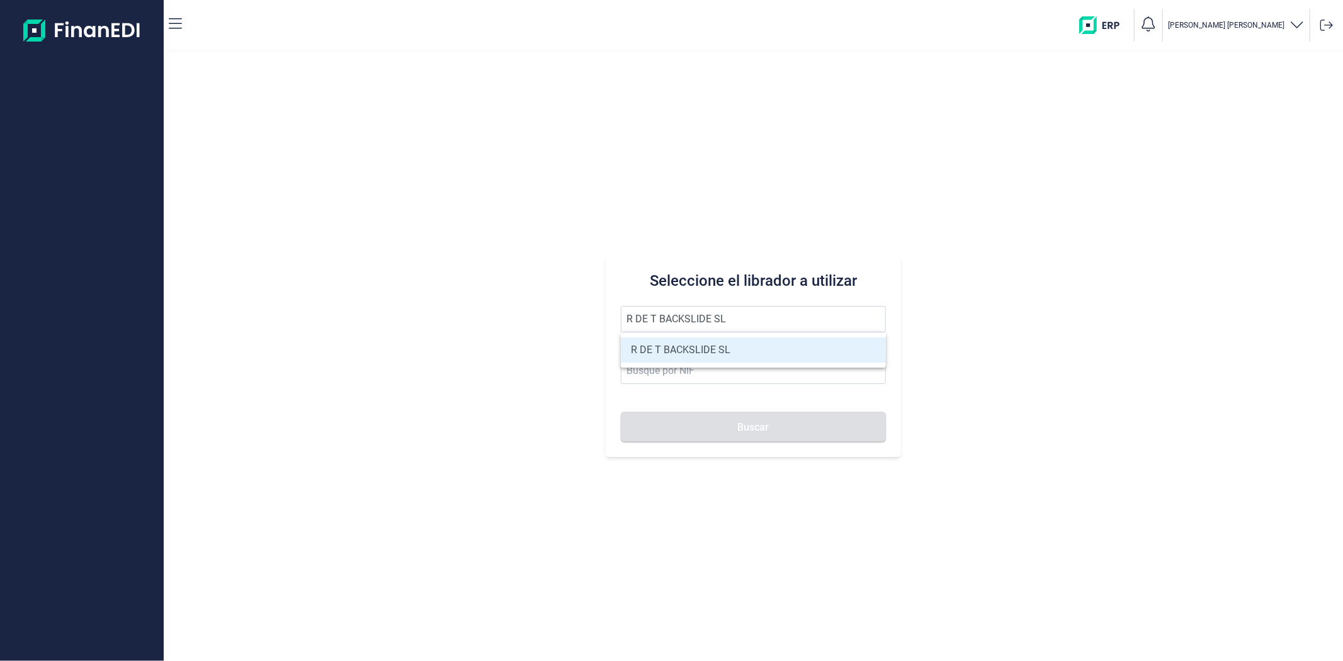
type input "R DE T BACKSLIDE SL"
drag, startPoint x: 652, startPoint y: 348, endPoint x: 653, endPoint y: 360, distance: 12.0
click at [652, 349] on li "R DE T BACKSLIDE SL" at bounding box center [753, 349] width 264 height 25
type input "B91520528"
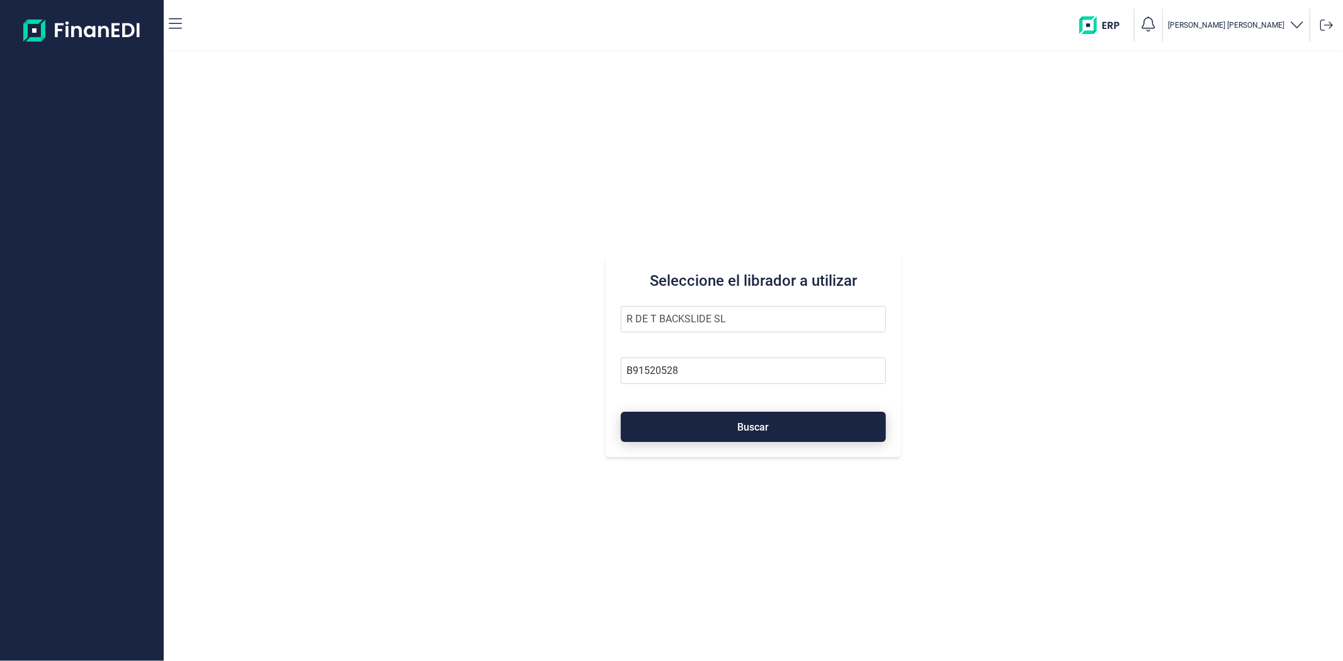
click at [650, 413] on button "Buscar" at bounding box center [753, 427] width 264 height 30
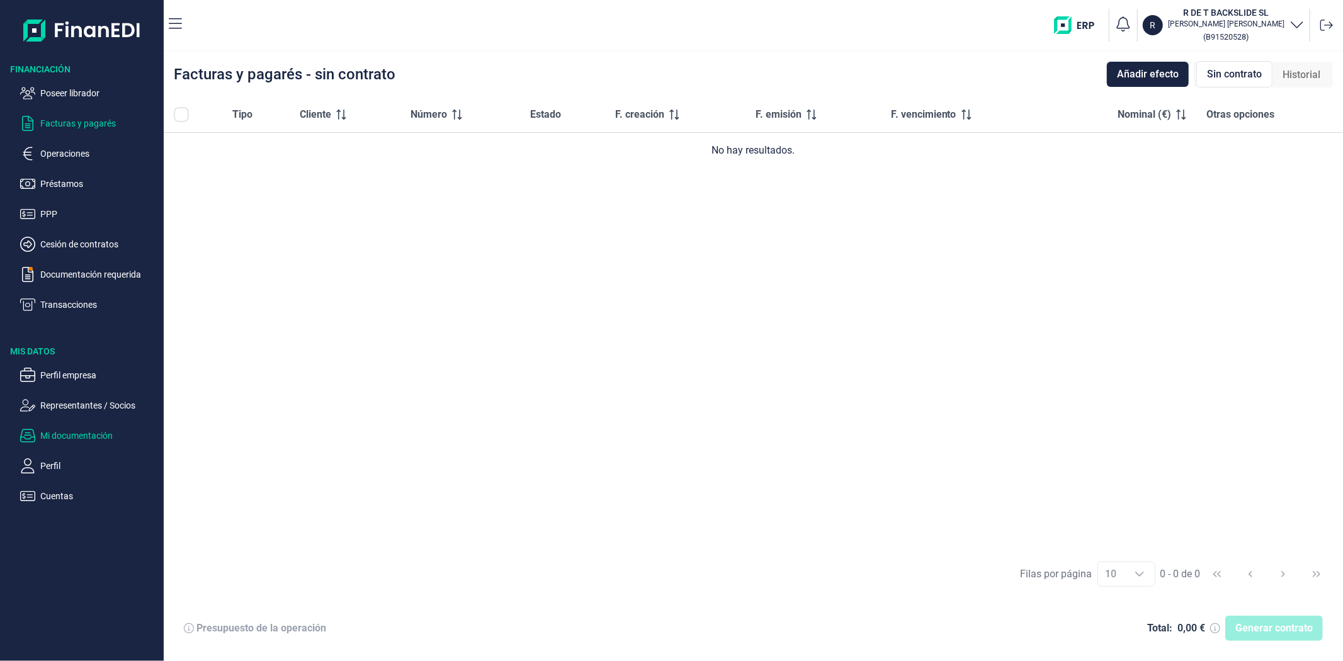
click at [76, 430] on p "Mi documentación" at bounding box center [99, 435] width 118 height 15
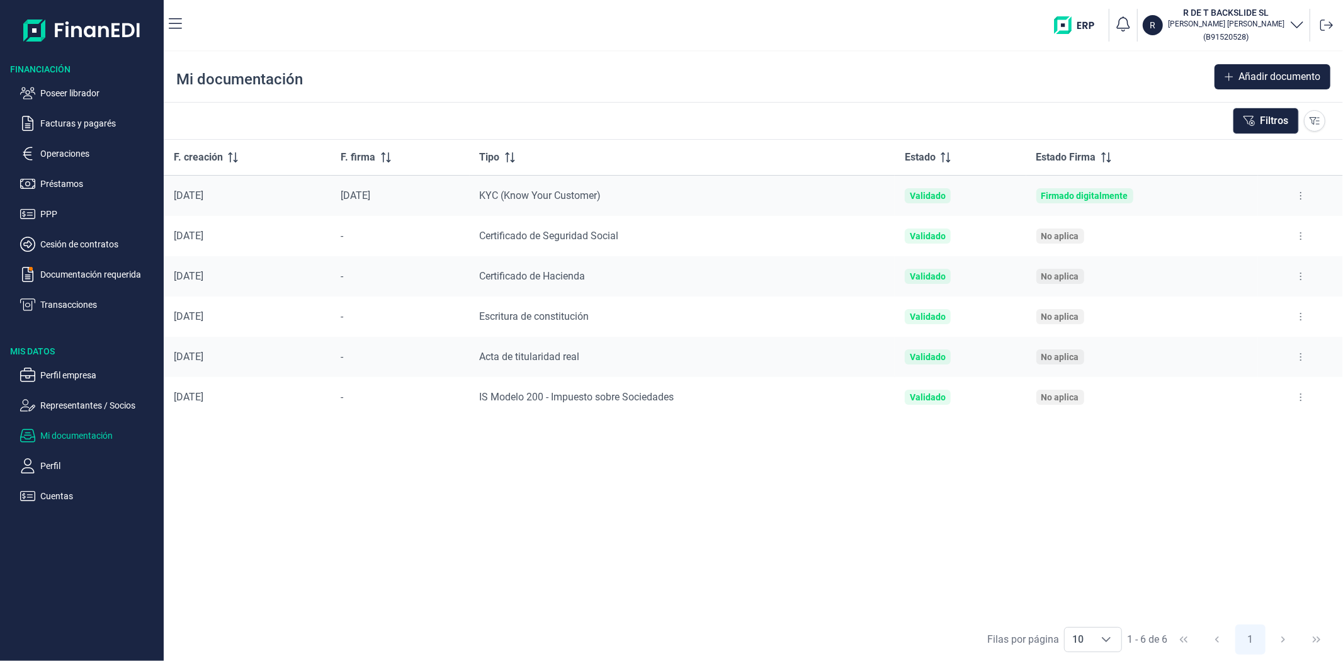
click at [681, 96] on div "Mi documentación Añadir documento" at bounding box center [753, 77] width 1179 height 50
click at [1258, 71] on span "Añadir documento" at bounding box center [1279, 76] width 82 height 15
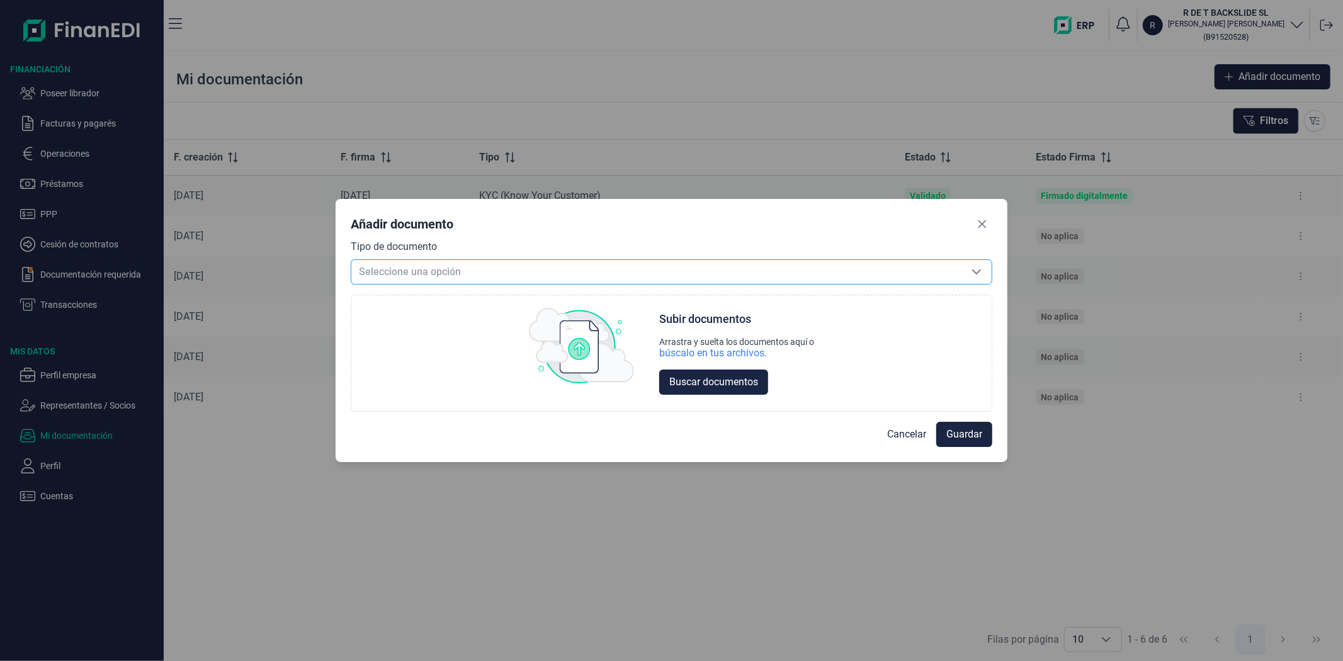
click at [570, 273] on span "Seleccione una opción" at bounding box center [656, 272] width 610 height 24
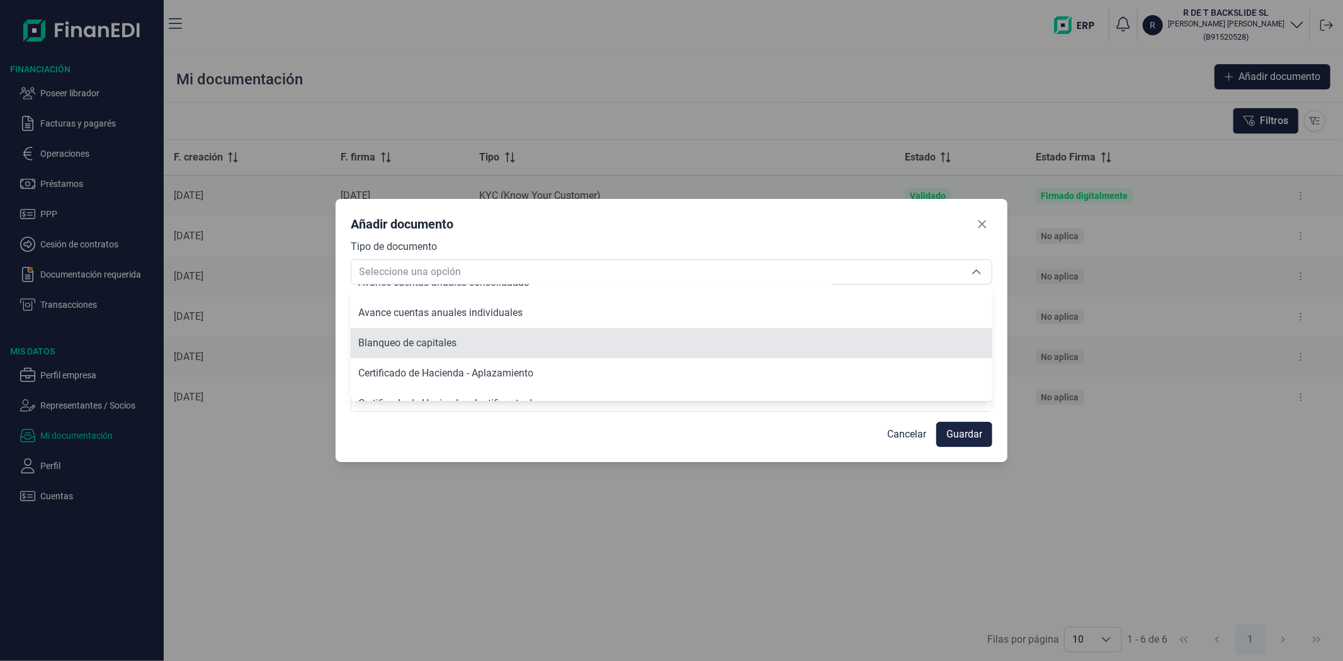
scroll to position [125, 0]
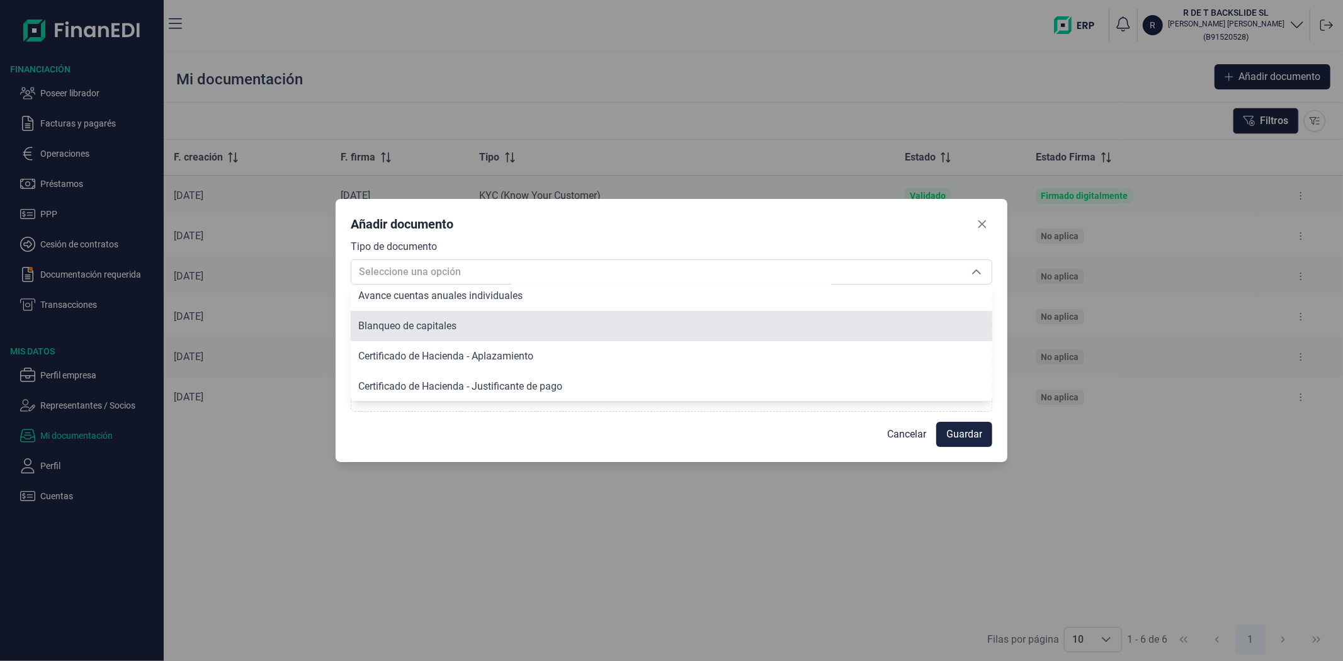
click at [409, 332] on li "Blanqueo de capitales" at bounding box center [671, 326] width 641 height 30
type input "Blanqueo de capitales"
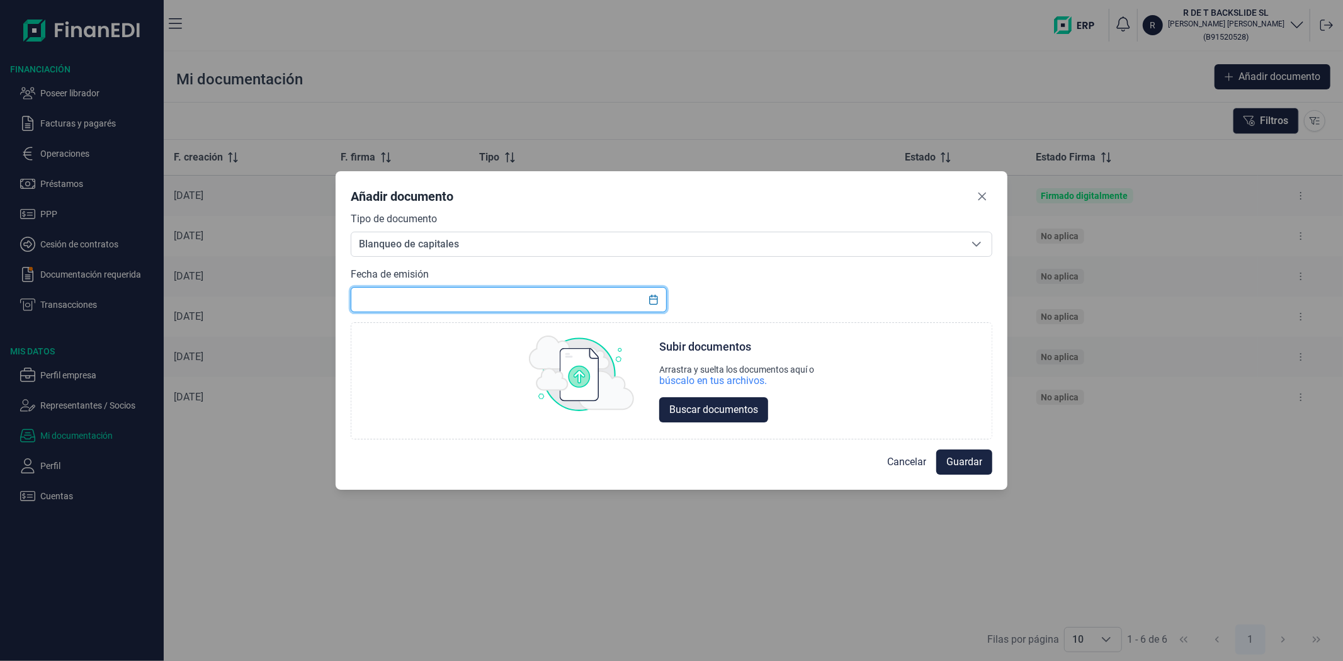
click at [595, 303] on input "text" at bounding box center [508, 299] width 315 height 25
type input "[DATE]"
click at [682, 382] on div "búscalo en tus archivos." at bounding box center [713, 381] width 108 height 13
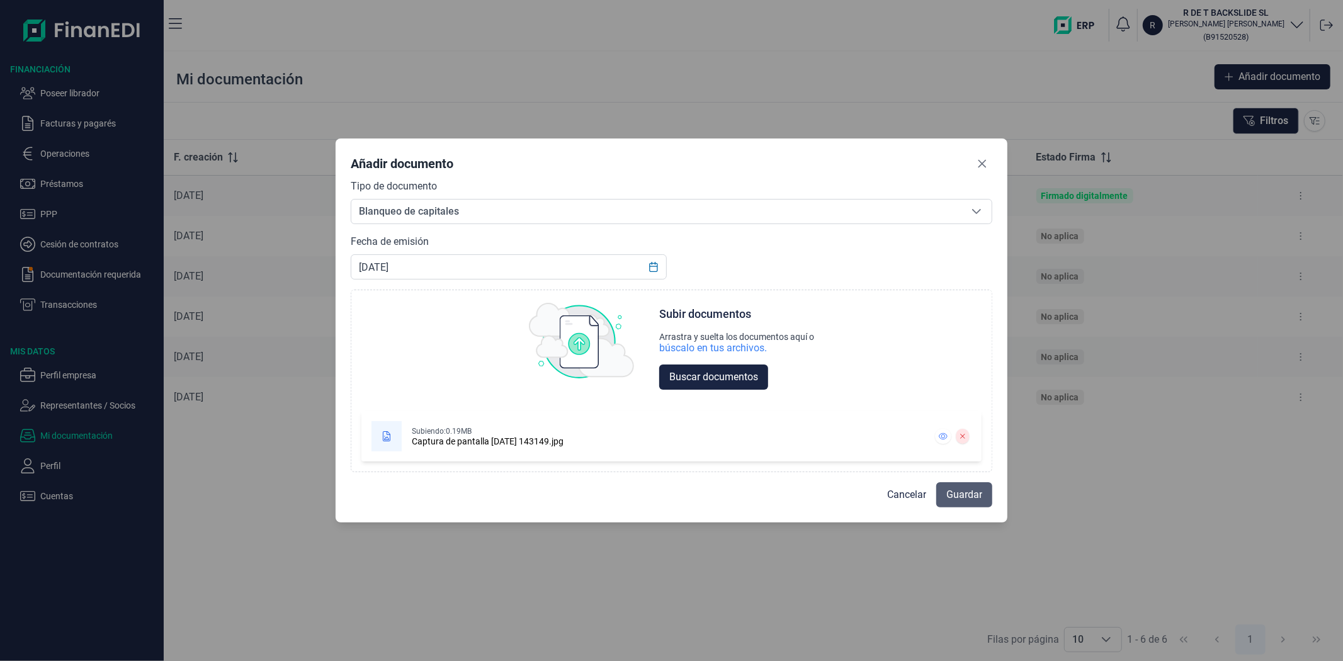
click at [971, 494] on span "Guardar" at bounding box center [964, 494] width 36 height 15
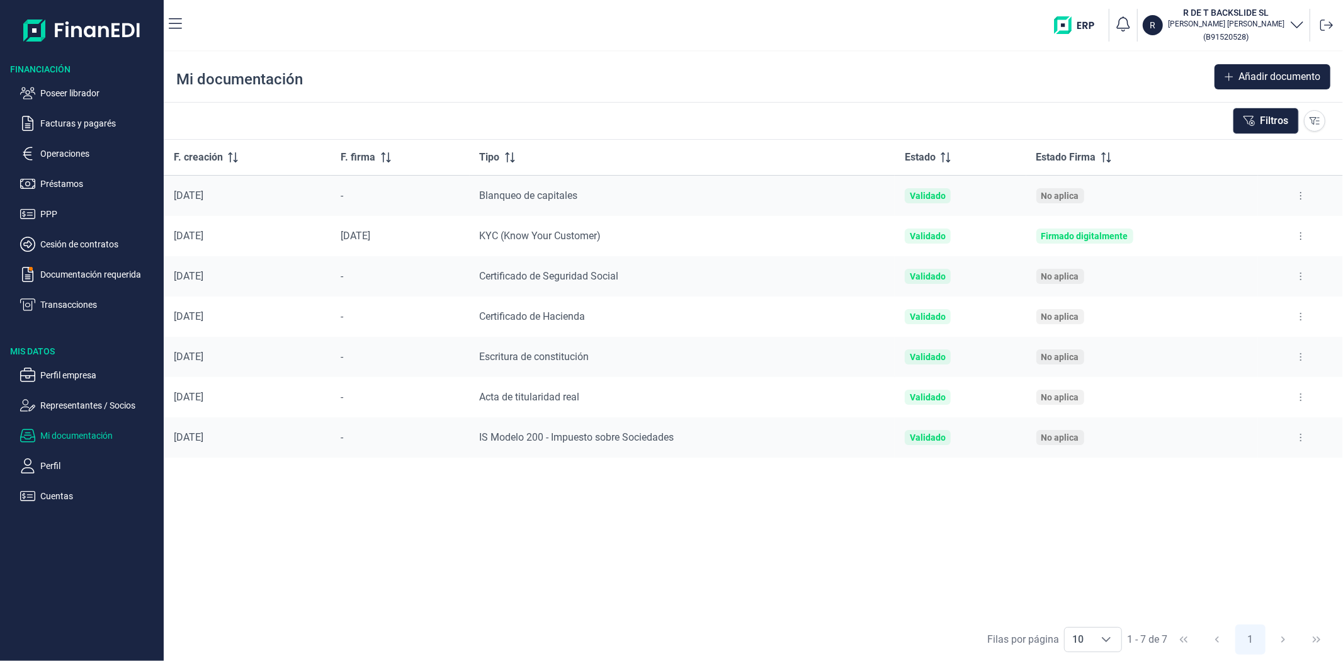
click at [682, 567] on div "F. creación F. firma Tipo Estado Estado Firma 15/10/2025 - Blanqueo de capitale…" at bounding box center [753, 379] width 1179 height 478
click at [1230, 78] on icon at bounding box center [1228, 77] width 9 height 10
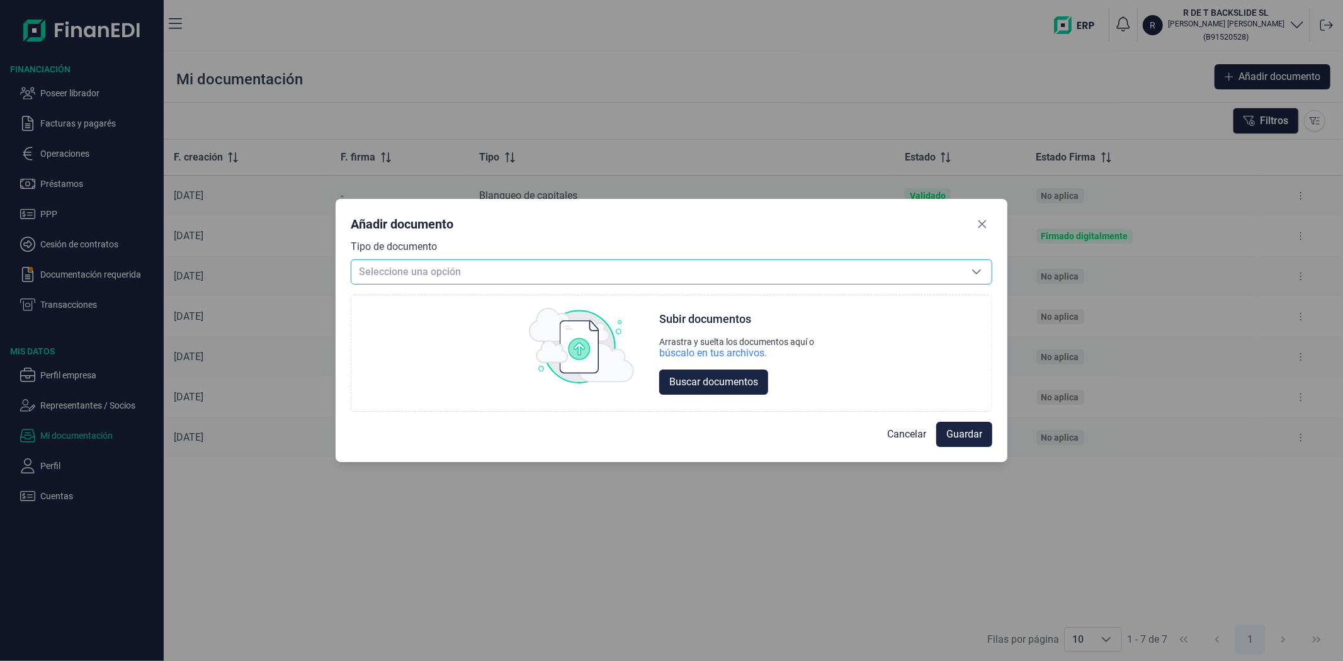
click at [472, 272] on span "Seleccione una opción" at bounding box center [656, 272] width 610 height 24
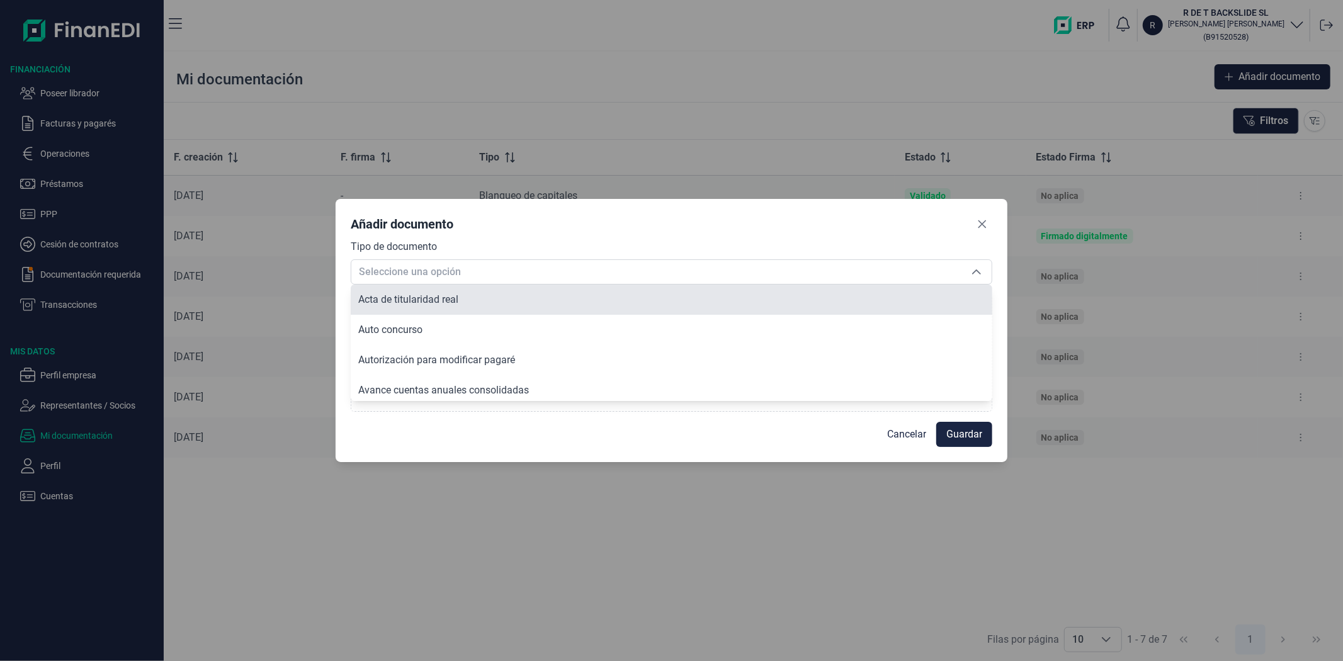
scroll to position [108, 0]
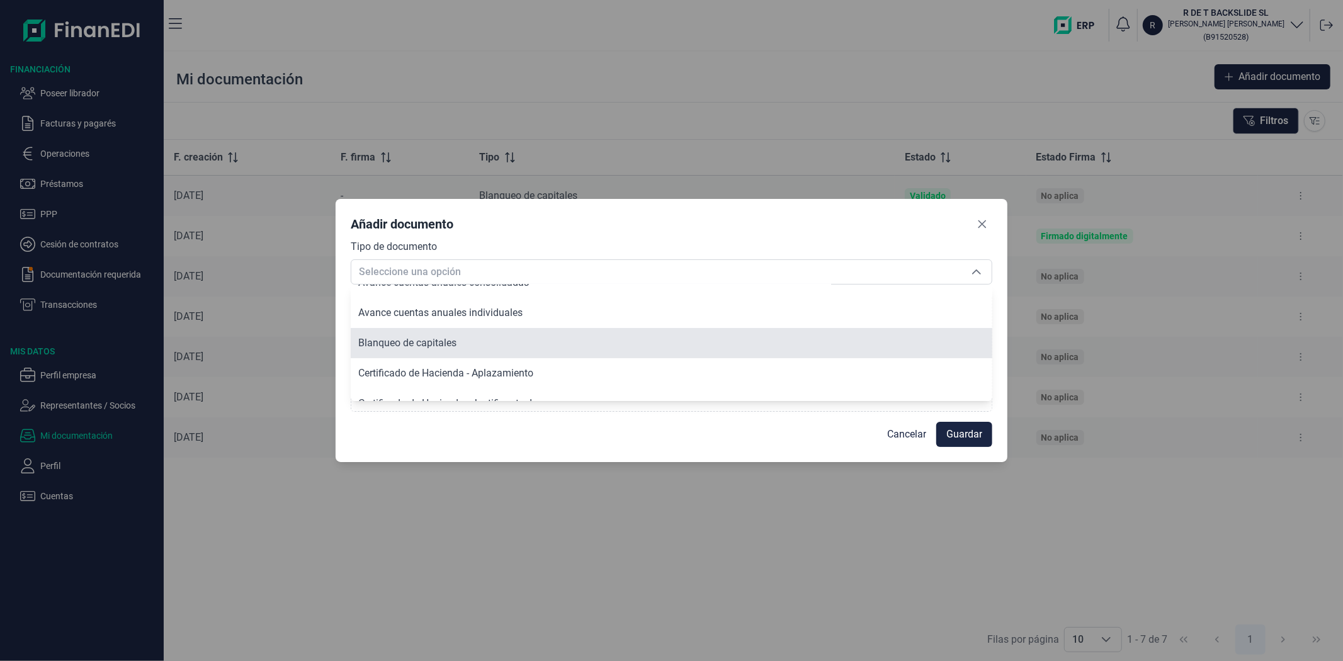
click at [456, 337] on span "Blanqueo de capitales" at bounding box center [407, 343] width 98 height 12
type input "Blanqueo de capitales"
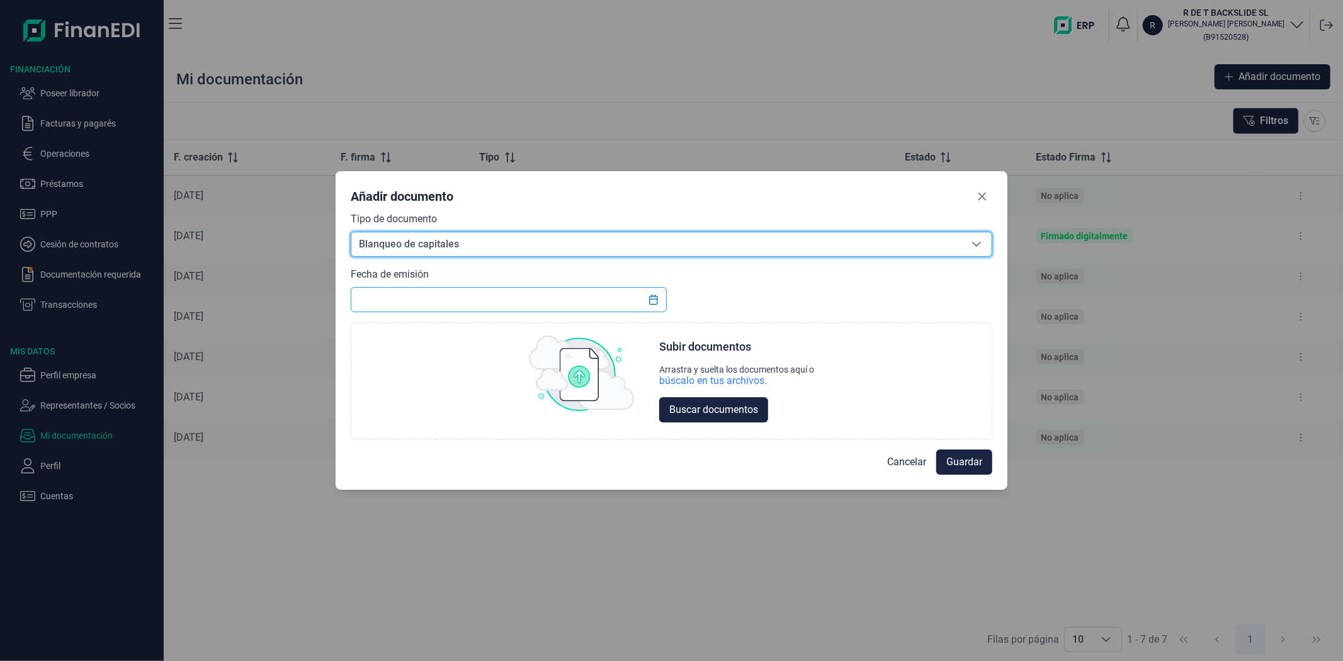
click at [482, 302] on input "text" at bounding box center [508, 299] width 315 height 25
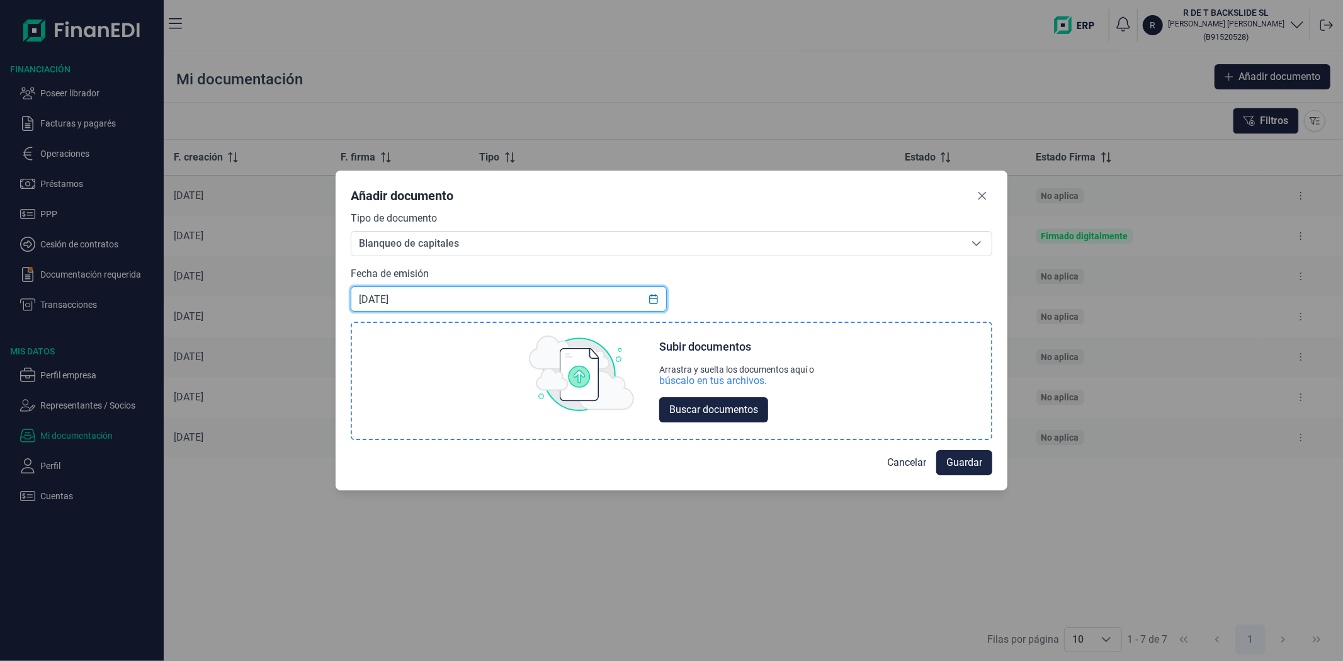
type input "[DATE]"
click at [694, 378] on div "búscalo en tus archivos." at bounding box center [713, 381] width 108 height 13
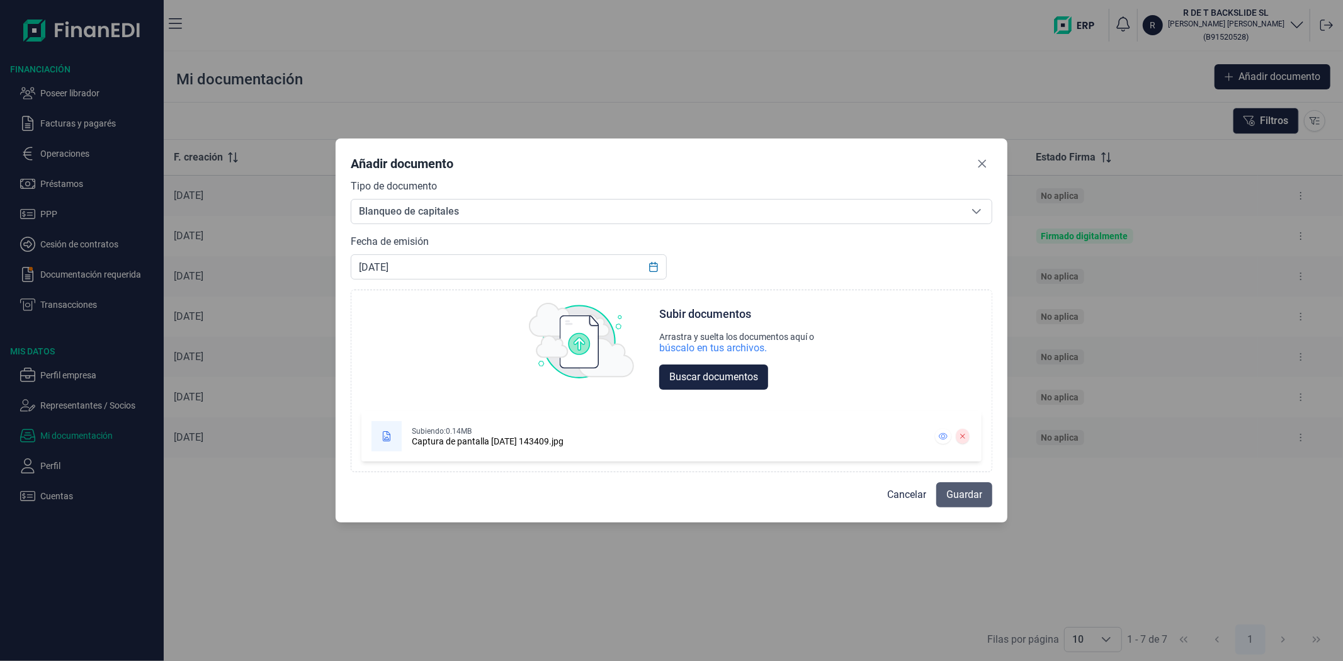
click at [957, 493] on span "Guardar" at bounding box center [964, 494] width 36 height 15
